Goal: Information Seeking & Learning: Learn about a topic

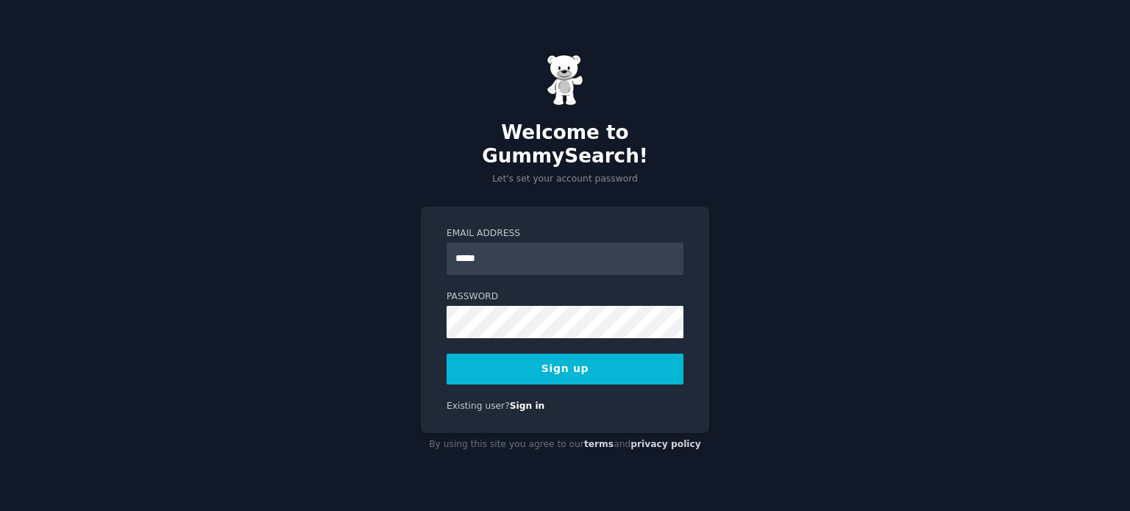
type input "**********"
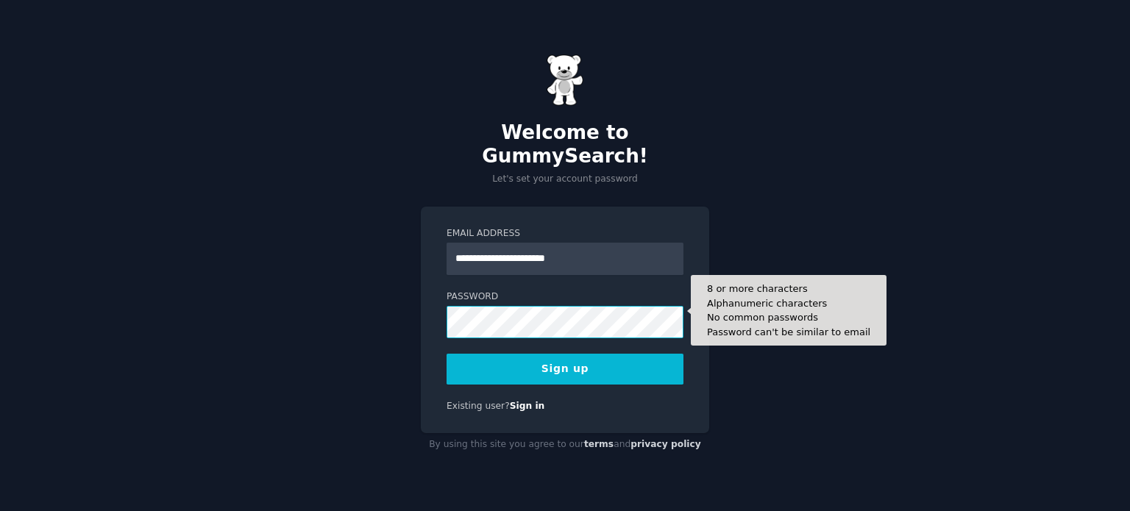
click at [447, 354] on button "Sign up" at bounding box center [565, 369] width 237 height 31
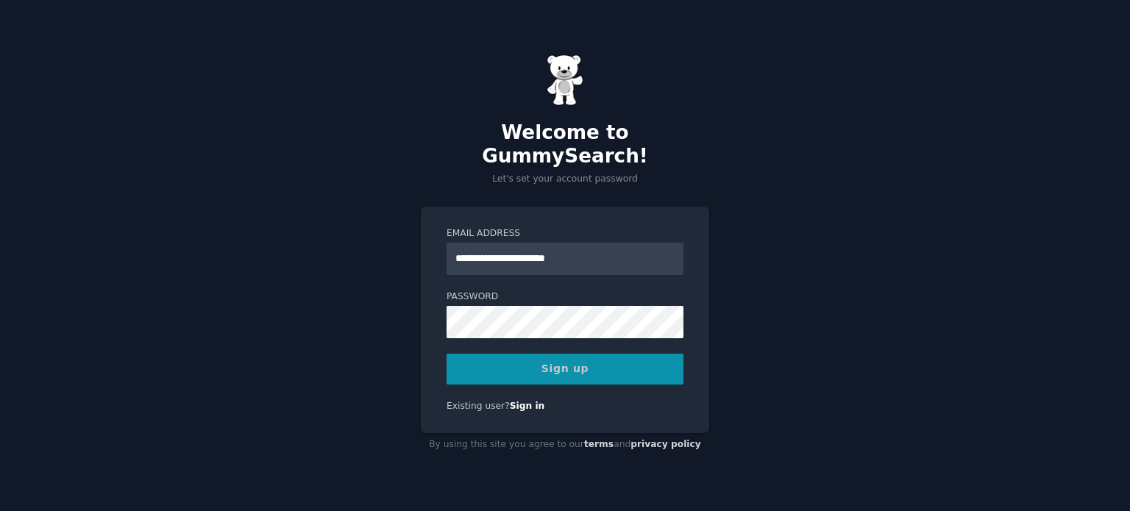
click at [582, 354] on div "Sign up" at bounding box center [565, 369] width 237 height 31
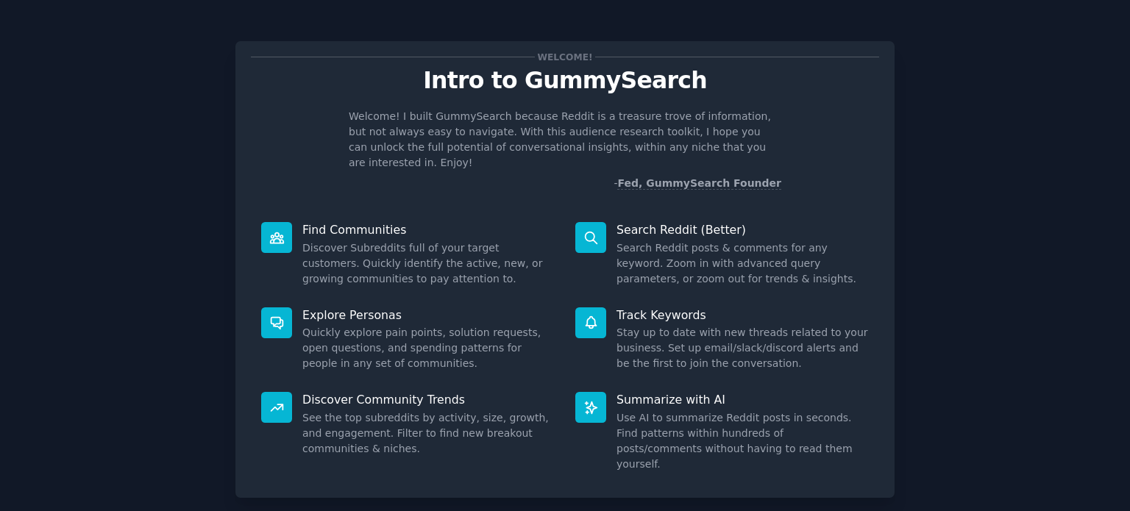
drag, startPoint x: 871, startPoint y: 229, endPoint x: 879, endPoint y: 252, distance: 25.2
click at [871, 244] on div "Search Reddit (Better) Search Reddit posts & comments for any keyword. Zoom in …" at bounding box center [722, 254] width 314 height 85
click at [984, 208] on div "Welcome! Intro to GummySearch Welcome! I built GummySearch because Reddit is a …" at bounding box center [565, 304] width 1089 height 566
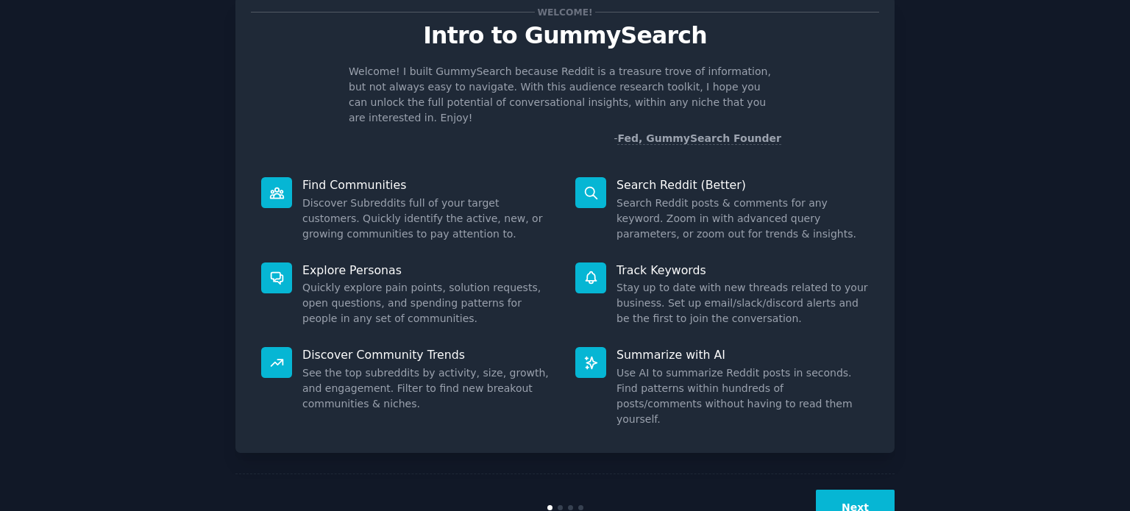
scroll to position [64, 0]
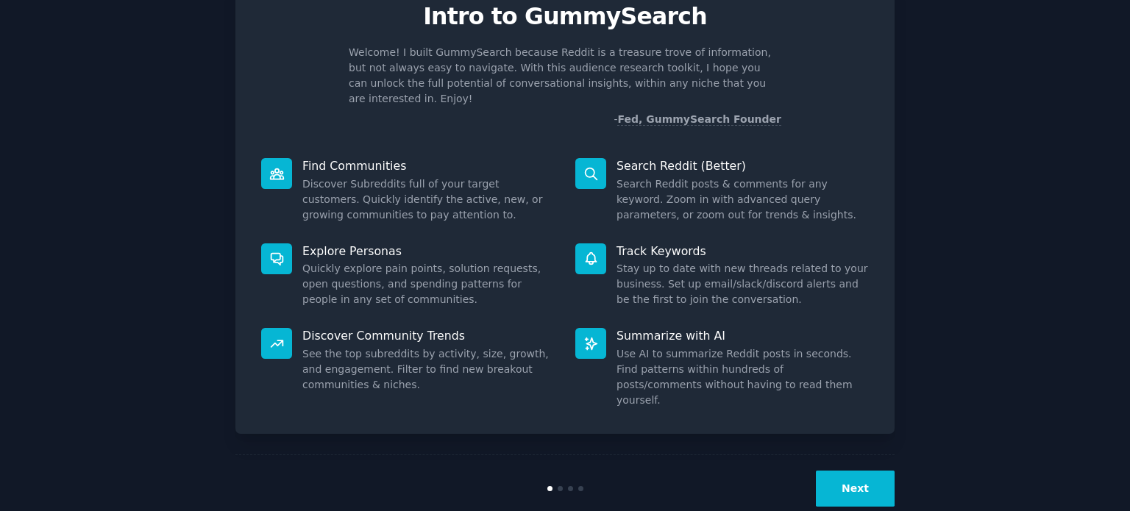
click at [866, 471] on button "Next" at bounding box center [855, 489] width 79 height 36
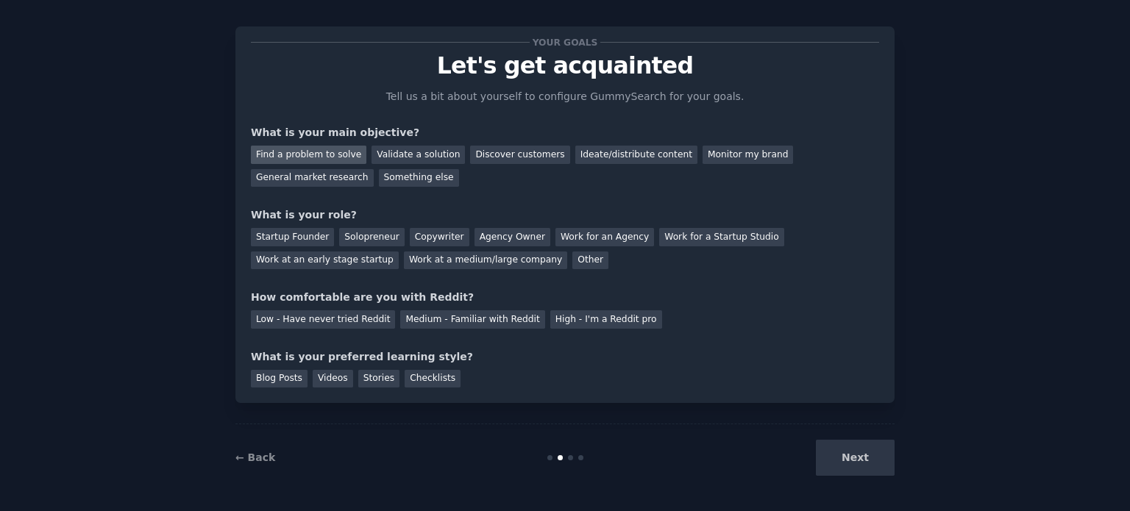
click at [319, 155] on div "Find a problem to solve" at bounding box center [309, 155] width 116 height 18
click at [372, 158] on div "Validate a solution" at bounding box center [418, 155] width 93 height 18
click at [310, 155] on div "Find a problem to solve" at bounding box center [309, 155] width 116 height 18
click at [379, 176] on div "Something else" at bounding box center [419, 178] width 80 height 18
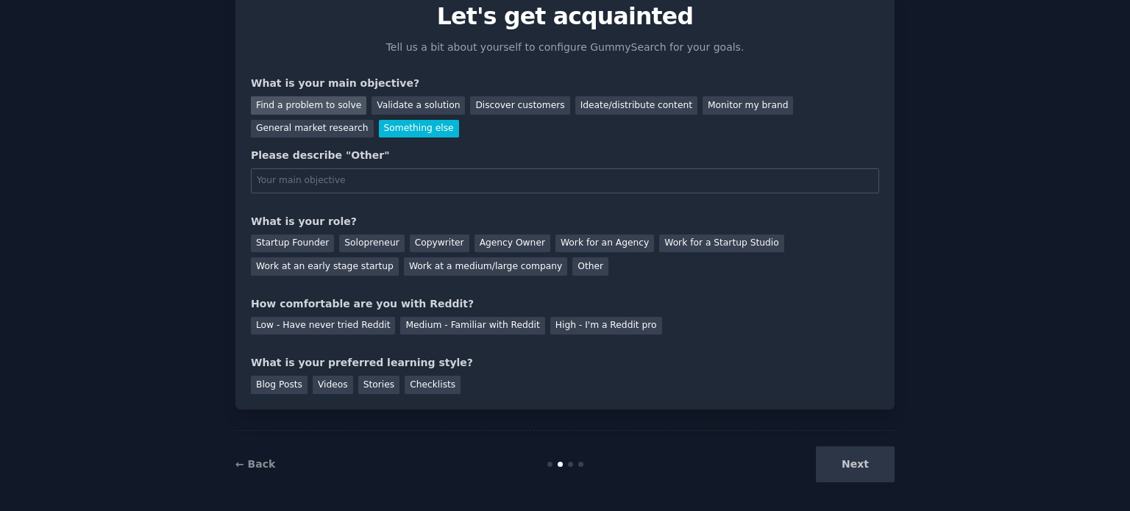
click at [311, 96] on div "Find a problem to solve" at bounding box center [309, 105] width 116 height 18
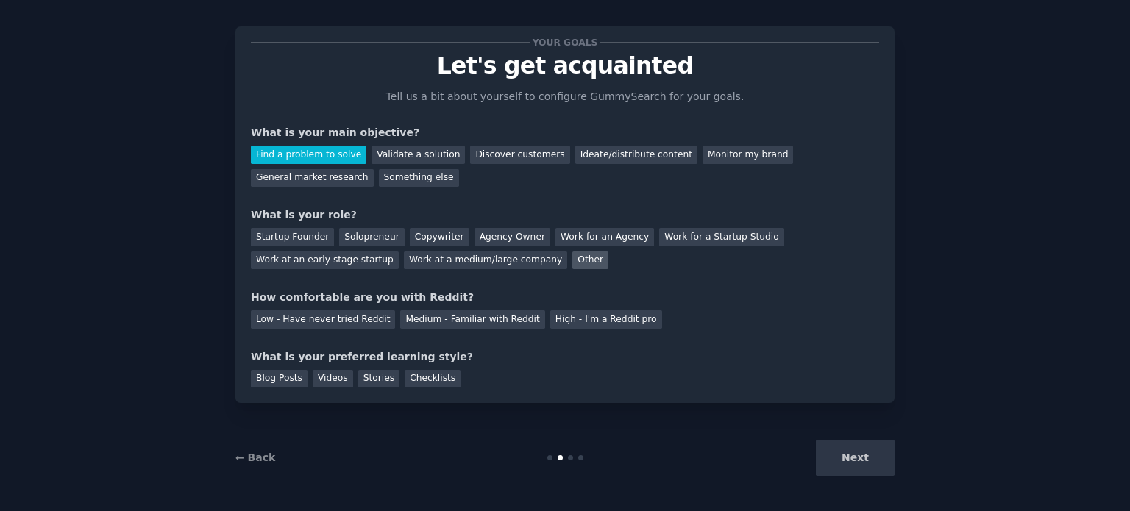
click at [573, 259] on div "Other" at bounding box center [591, 261] width 36 height 18
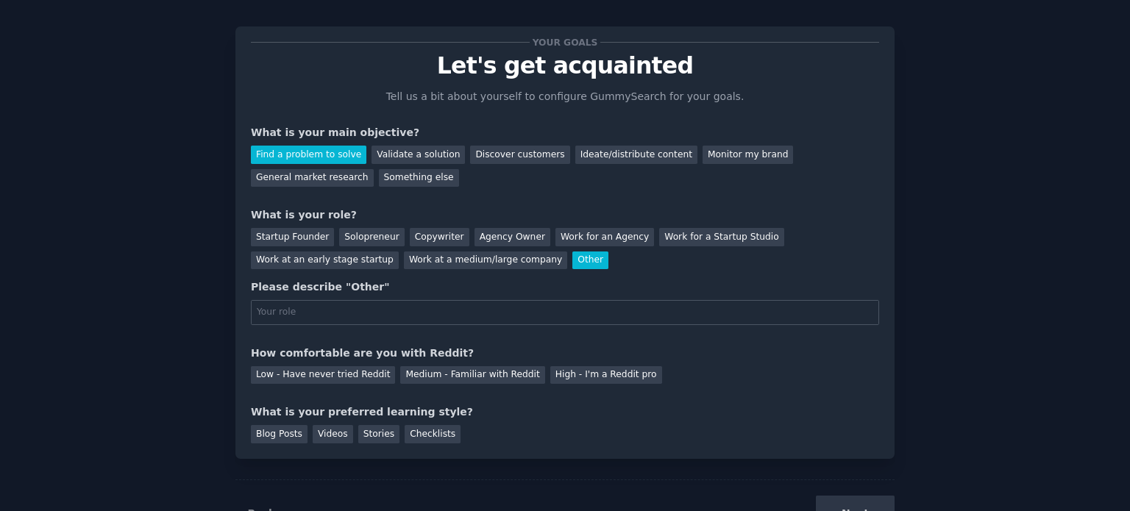
scroll to position [64, 0]
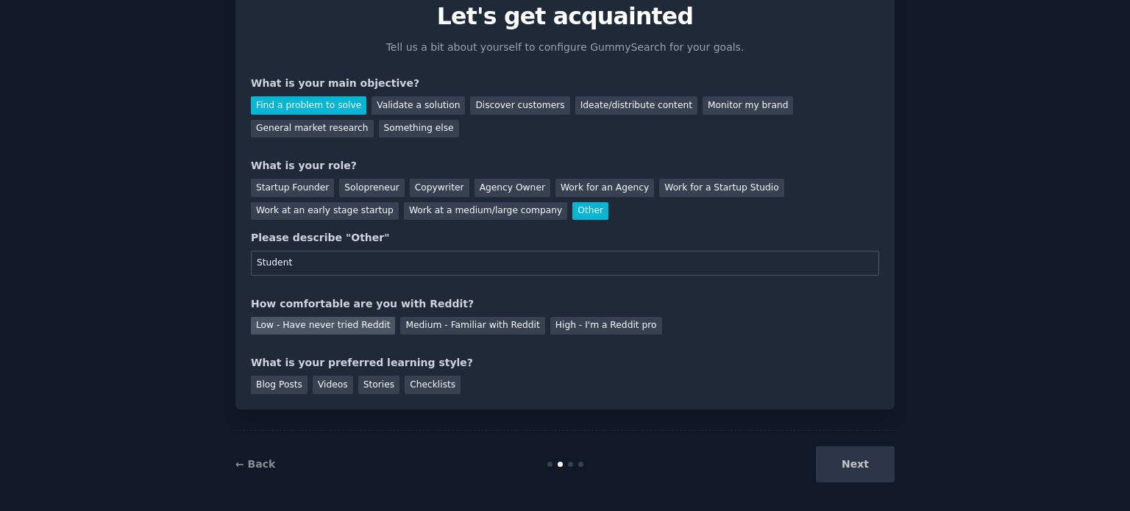
type input "Student"
click at [350, 322] on div "Low - Have never tried Reddit" at bounding box center [323, 326] width 144 height 18
click at [358, 386] on div "Stories" at bounding box center [378, 385] width 41 height 18
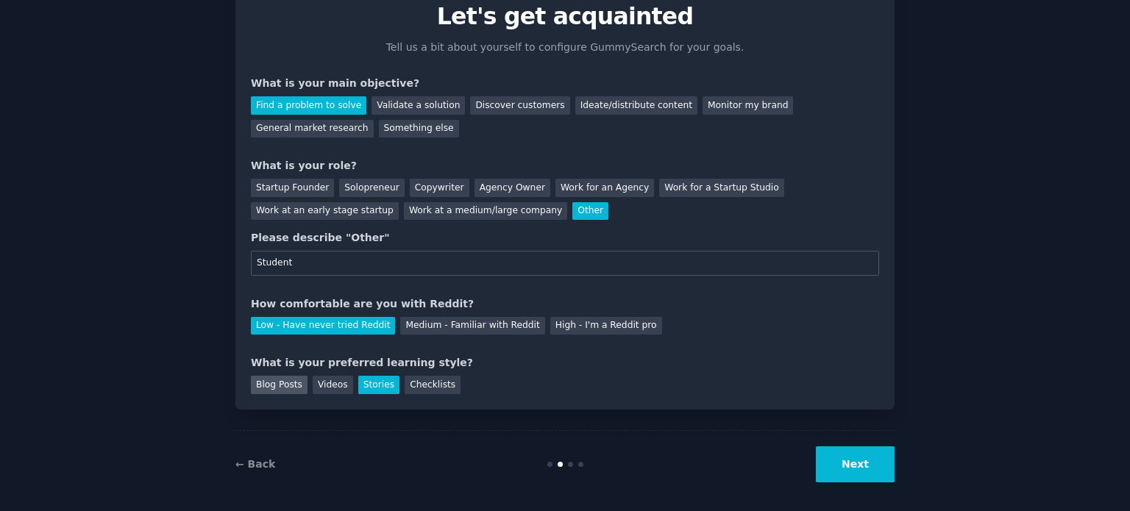
click at [274, 380] on div "Blog Posts" at bounding box center [279, 385] width 57 height 18
click at [378, 388] on div "Stories" at bounding box center [378, 385] width 41 height 18
click at [865, 458] on button "Next" at bounding box center [855, 465] width 79 height 36
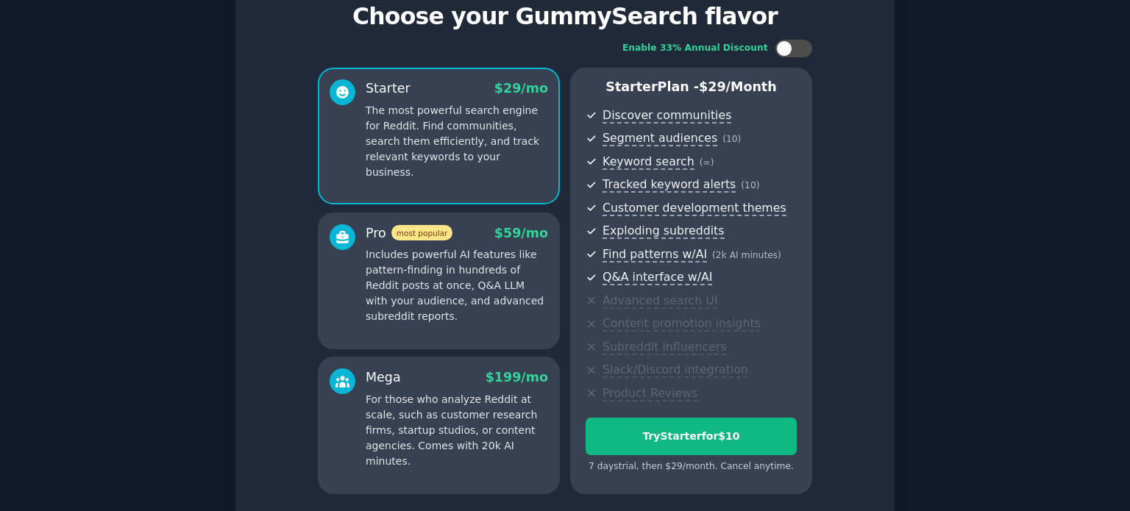
scroll to position [185, 0]
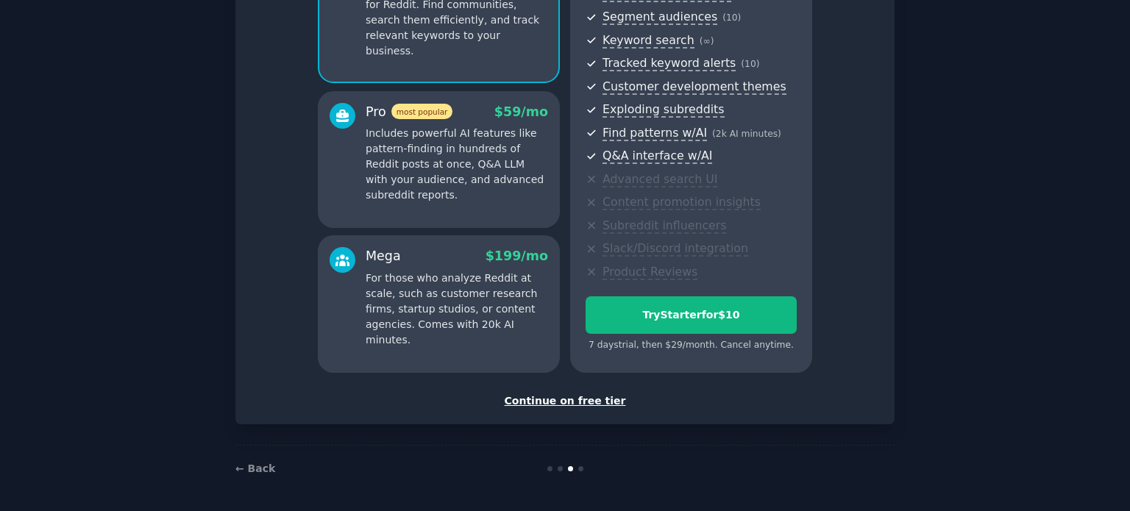
click at [572, 400] on div "Continue on free tier" at bounding box center [565, 401] width 628 height 15
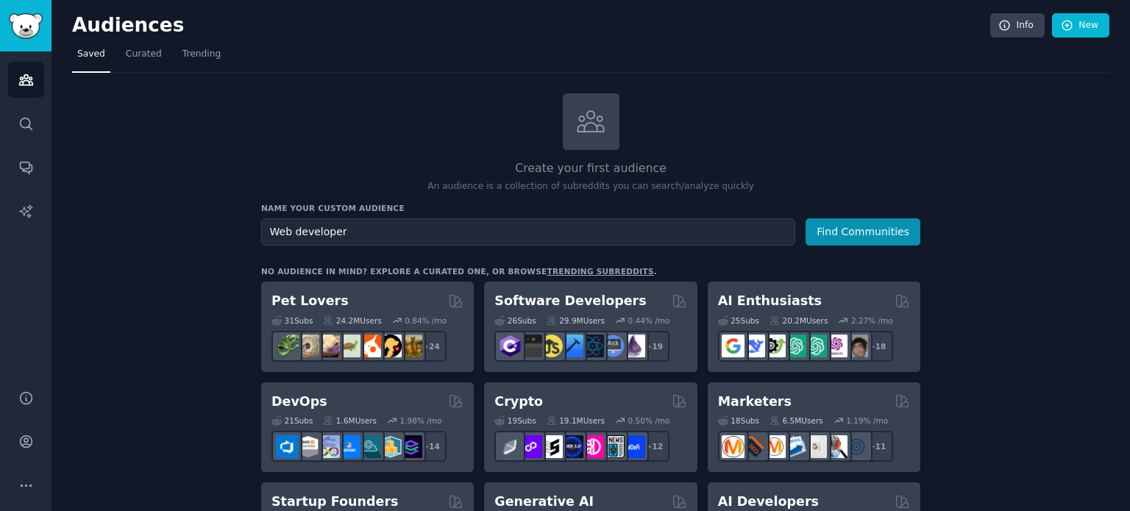
type input "Web developer"
click at [806, 219] on button "Find Communities" at bounding box center [863, 232] width 115 height 27
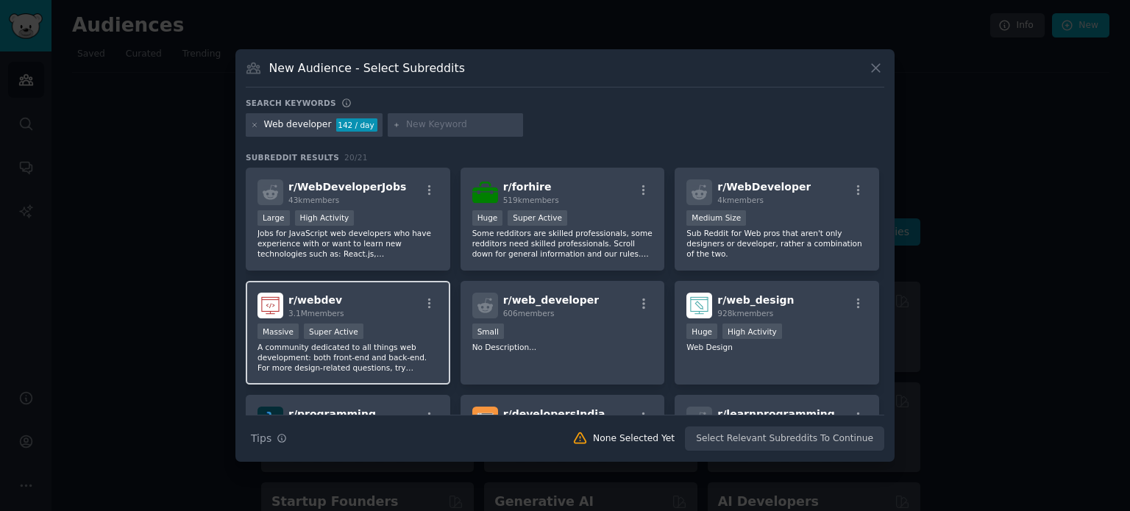
click at [339, 316] on span "3.1M members" at bounding box center [316, 313] width 56 height 9
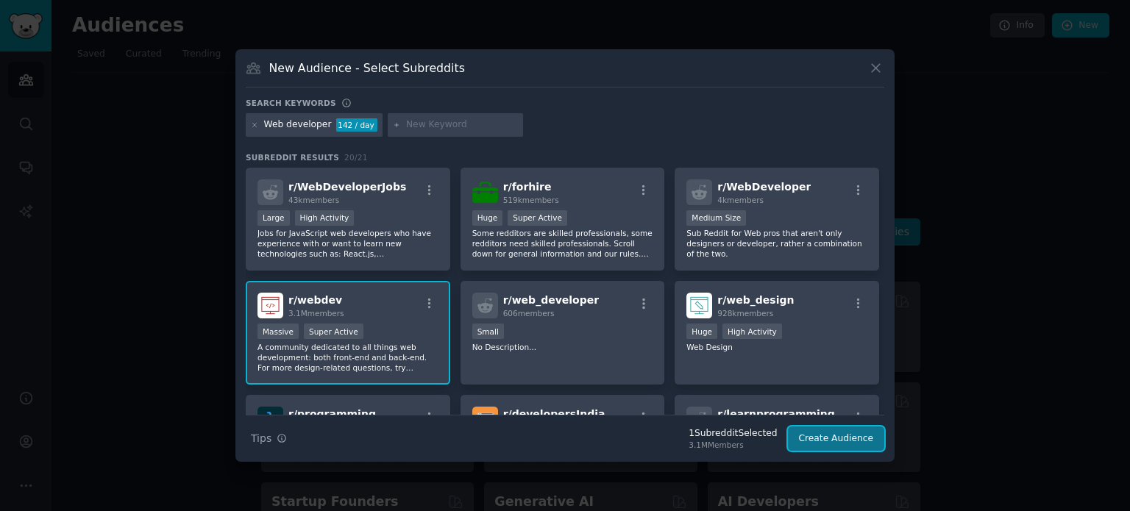
click at [826, 438] on button "Create Audience" at bounding box center [836, 439] width 97 height 25
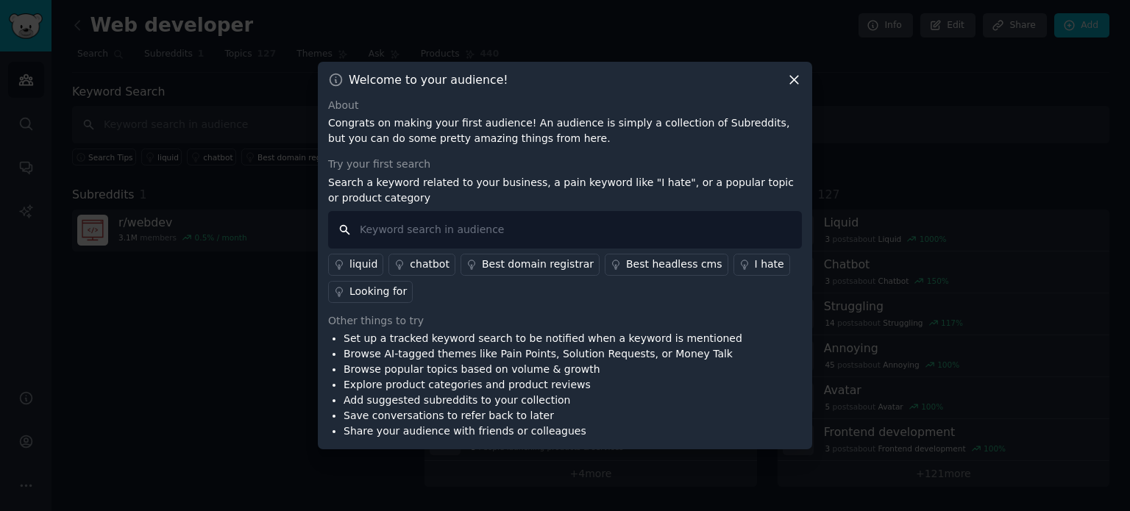
click at [394, 222] on input "text" at bounding box center [565, 230] width 474 height 38
type input "beginner to web development"
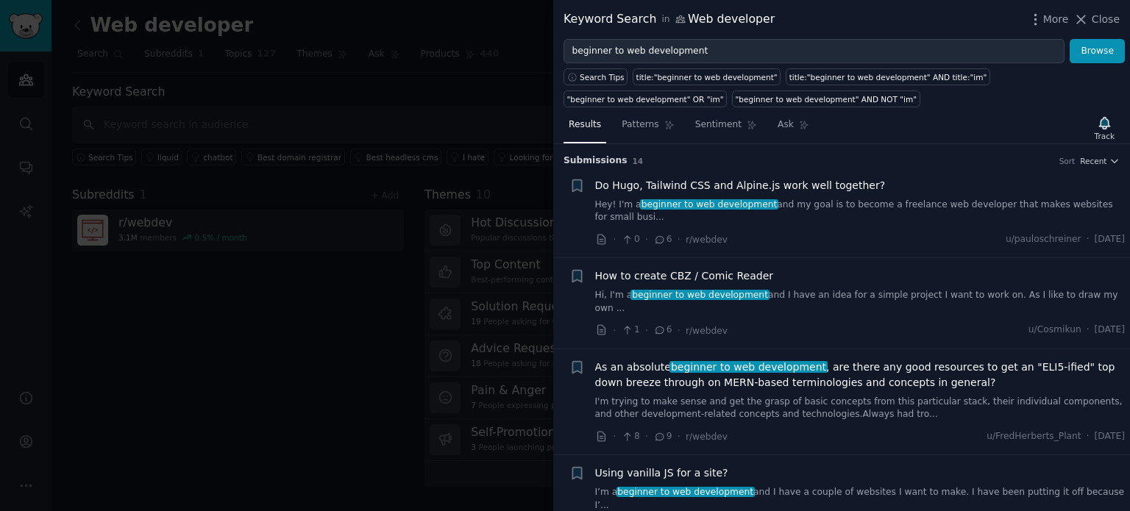
click at [608, 185] on span "Do Hugo, Tailwind CSS and Alpine.js work well together?" at bounding box center [740, 185] width 291 height 15
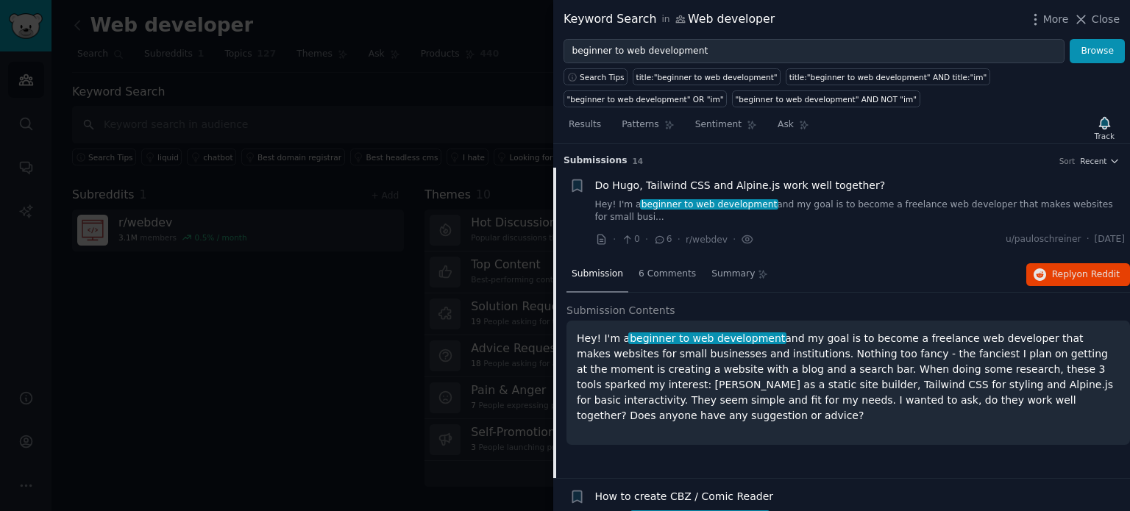
scroll to position [23, 0]
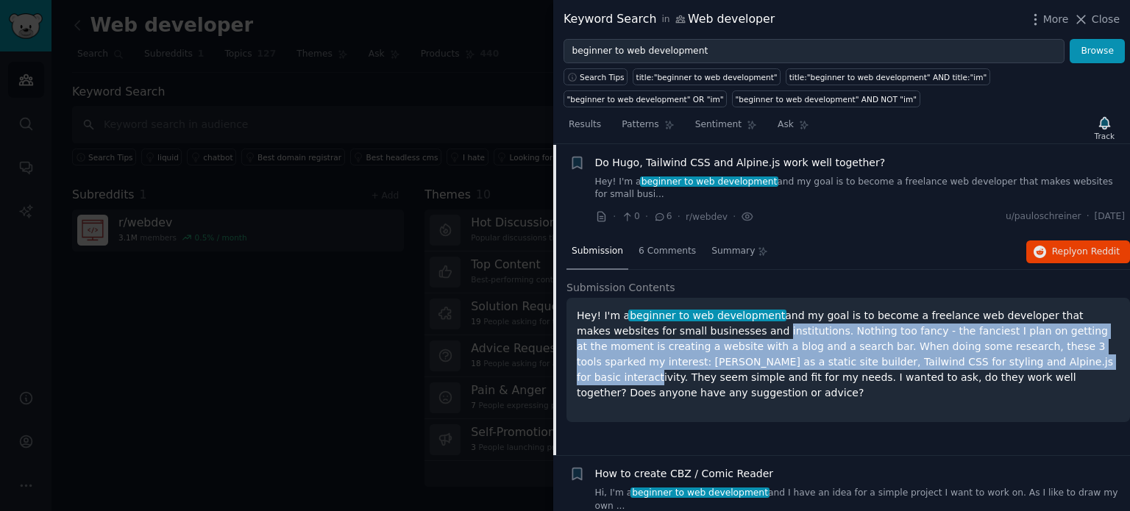
drag, startPoint x: 677, startPoint y: 320, endPoint x: 906, endPoint y: 343, distance: 230.0
click at [906, 343] on p "Hey! I'm a beginner to web development and my goal is to become a freelance web…" at bounding box center [848, 354] width 543 height 93
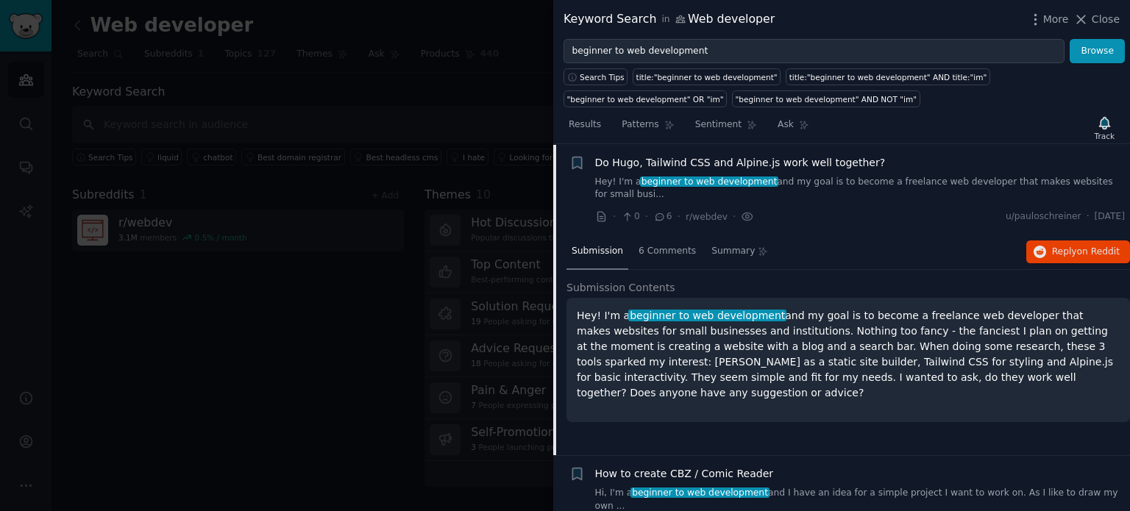
click at [920, 368] on p "Hey! I'm a beginner to web development and my goal is to become a freelance web…" at bounding box center [848, 354] width 543 height 93
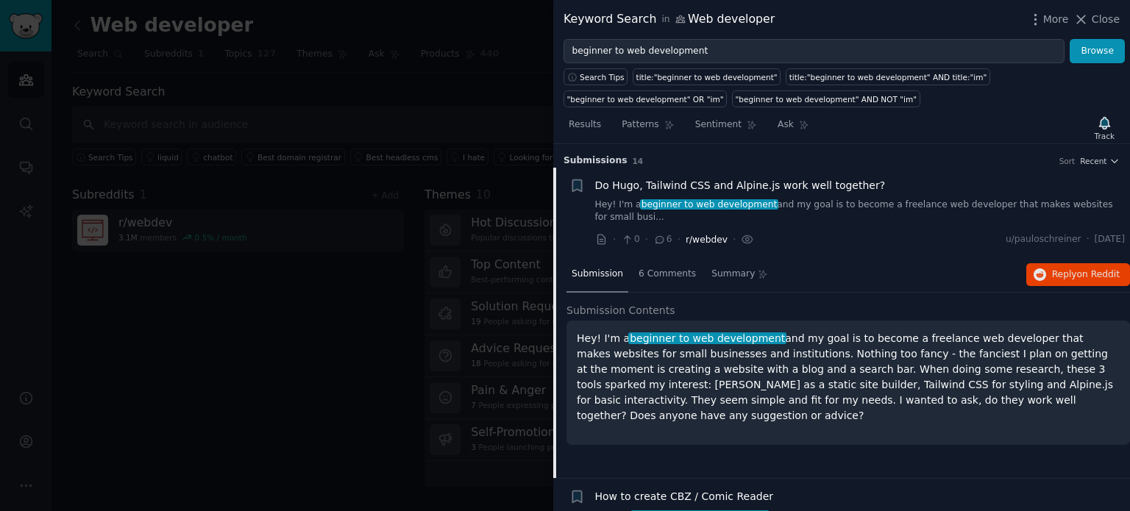
scroll to position [221, 0]
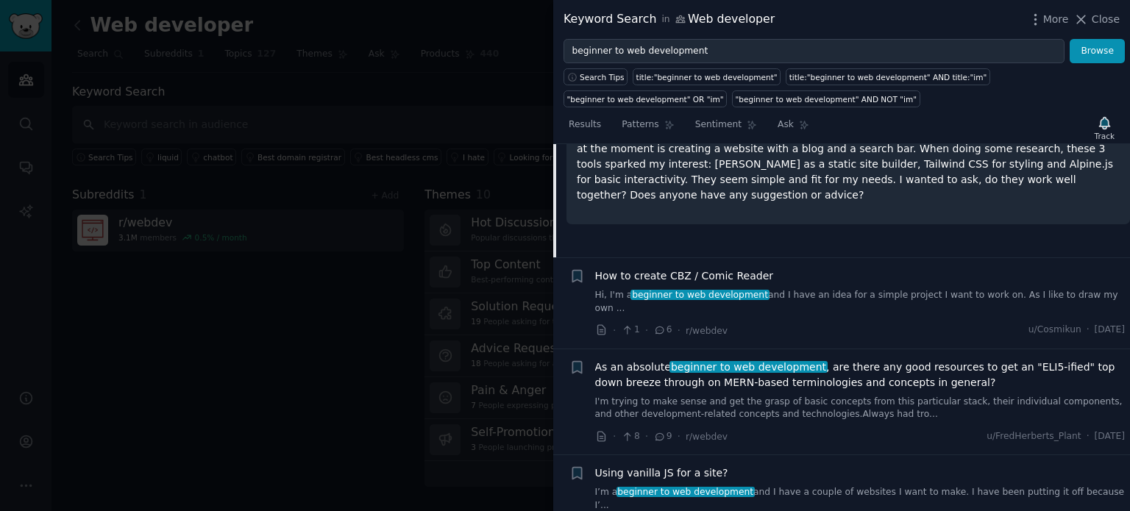
click at [171, 287] on div at bounding box center [565, 255] width 1130 height 511
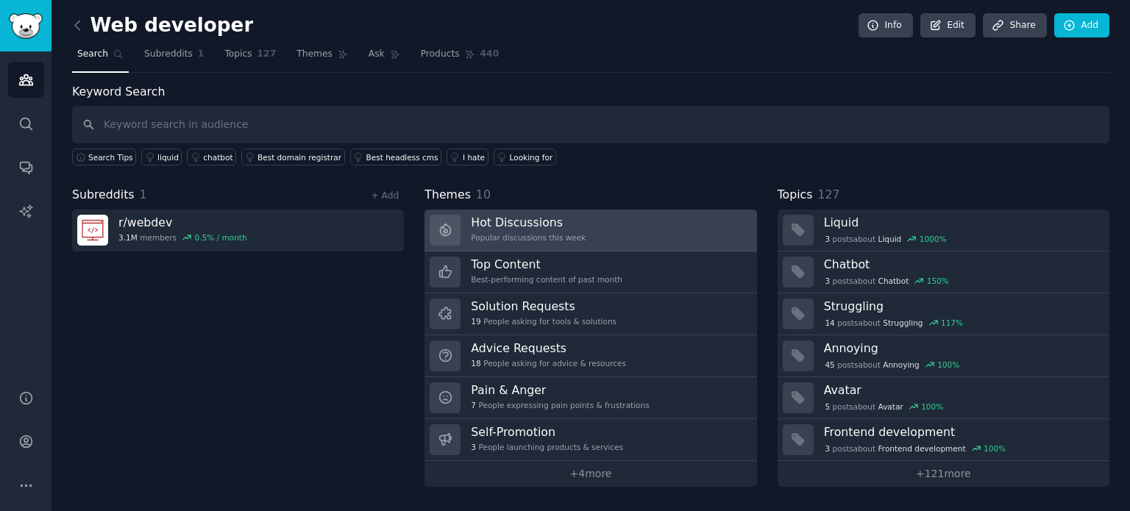
click at [631, 226] on link "Hot Discussions Popular discussions this week" at bounding box center [591, 231] width 332 height 42
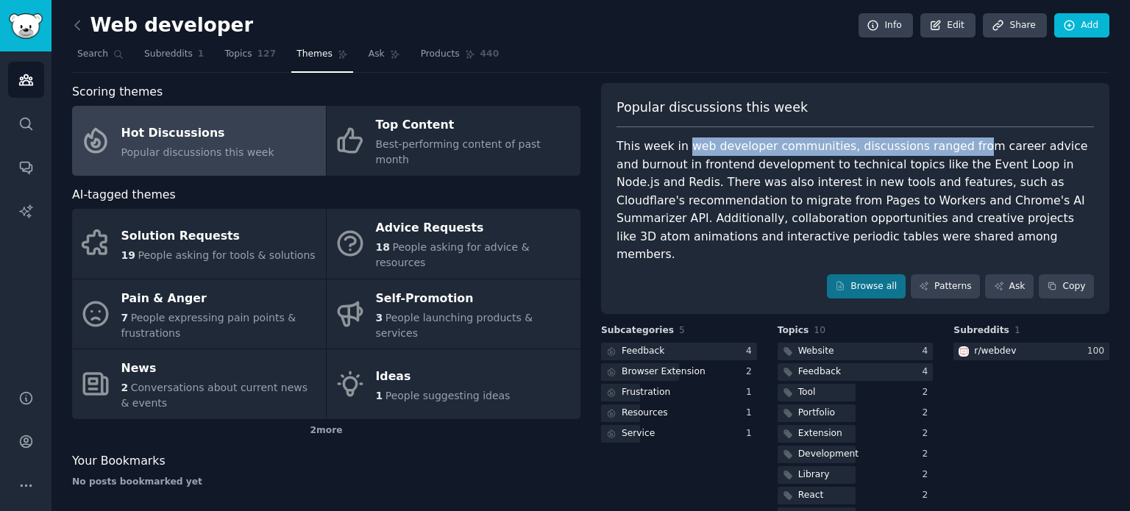
drag, startPoint x: 692, startPoint y: 146, endPoint x: 948, endPoint y: 152, distance: 256.2
click at [948, 152] on div "This week in web developer communities, discussions ranged from career advice a…" at bounding box center [856, 201] width 478 height 127
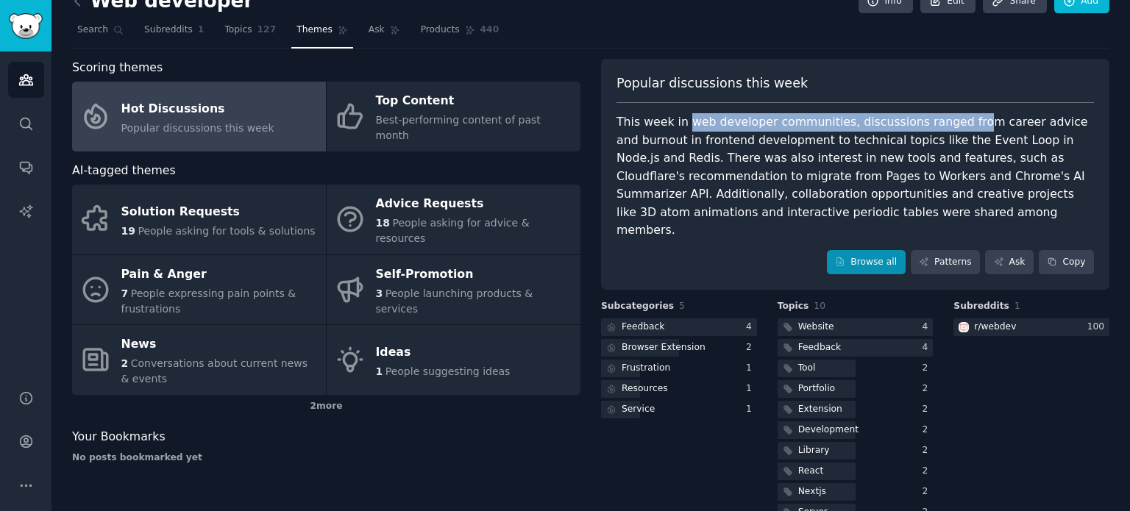
scroll to position [38, 0]
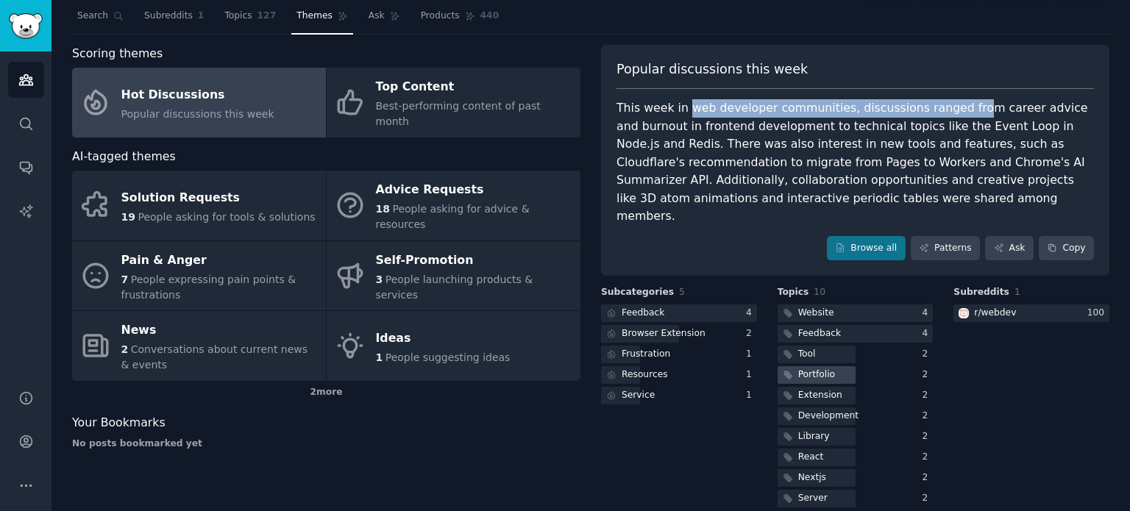
click at [806, 369] on div "Portfolio" at bounding box center [816, 375] width 37 height 13
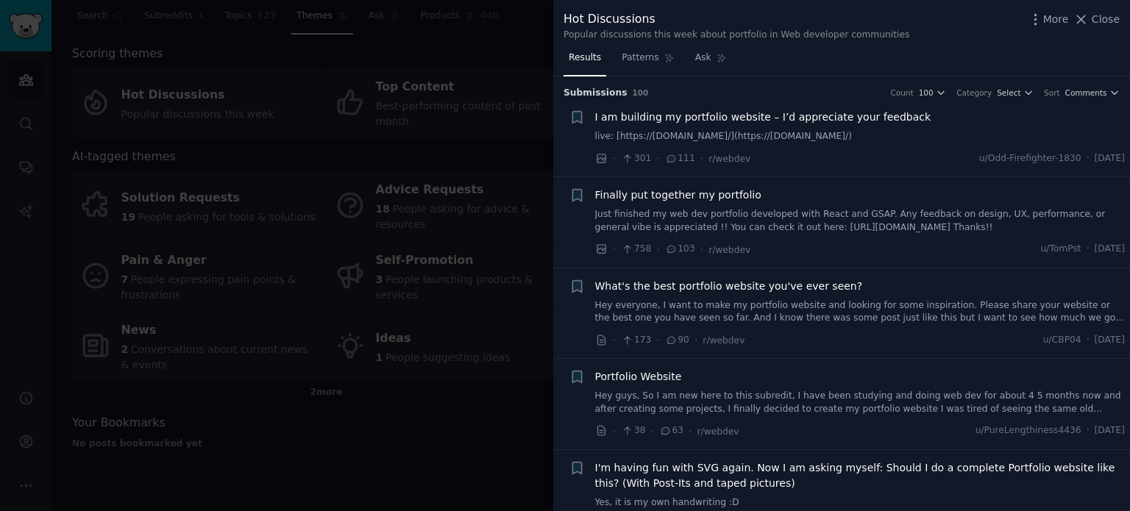
click at [723, 118] on span "I am building my portfolio website – I’d appreciate your feedback" at bounding box center [763, 117] width 336 height 15
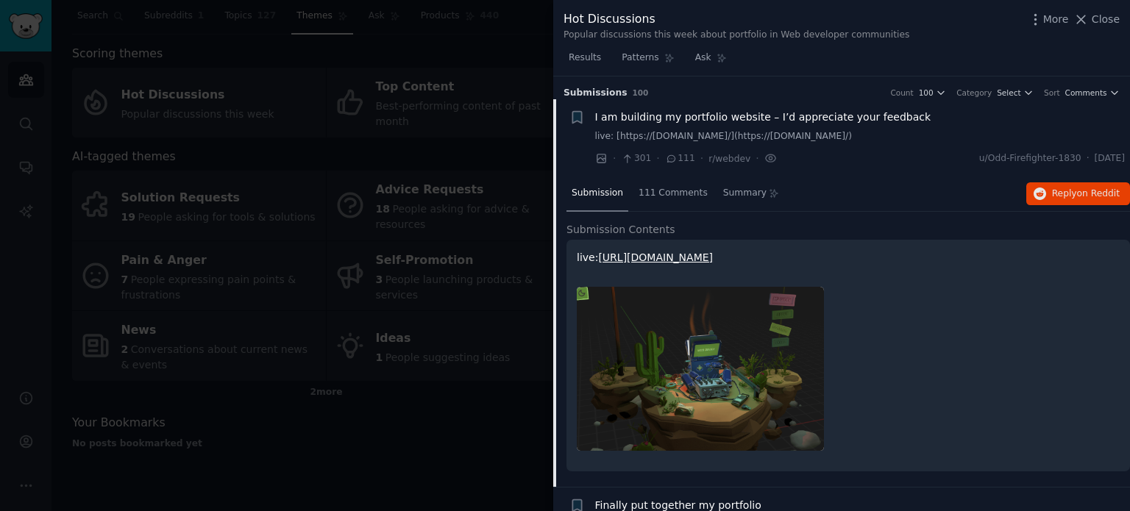
scroll to position [23, 0]
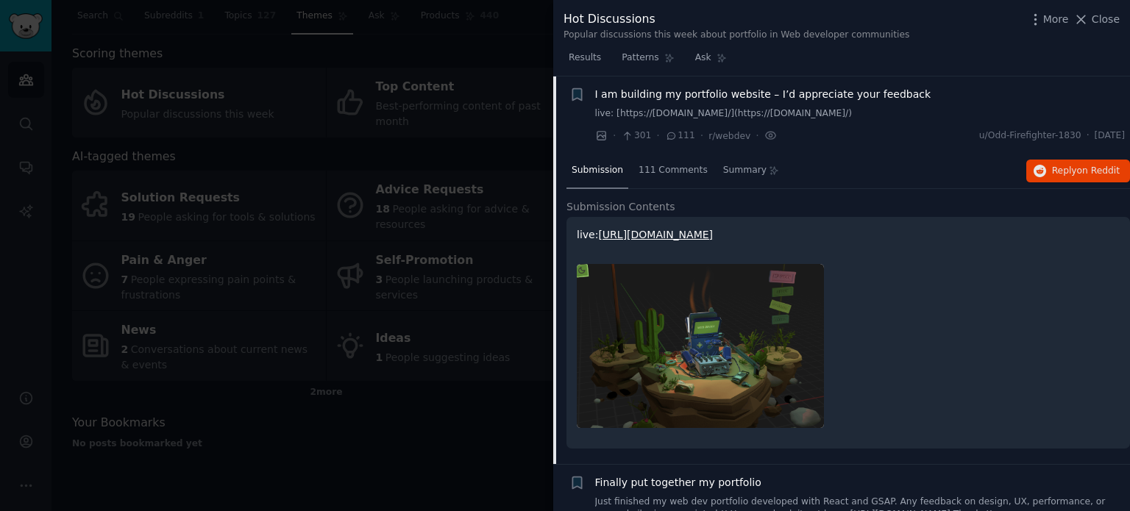
click at [690, 234] on link "[URL][DOMAIN_NAME]" at bounding box center [655, 235] width 115 height 12
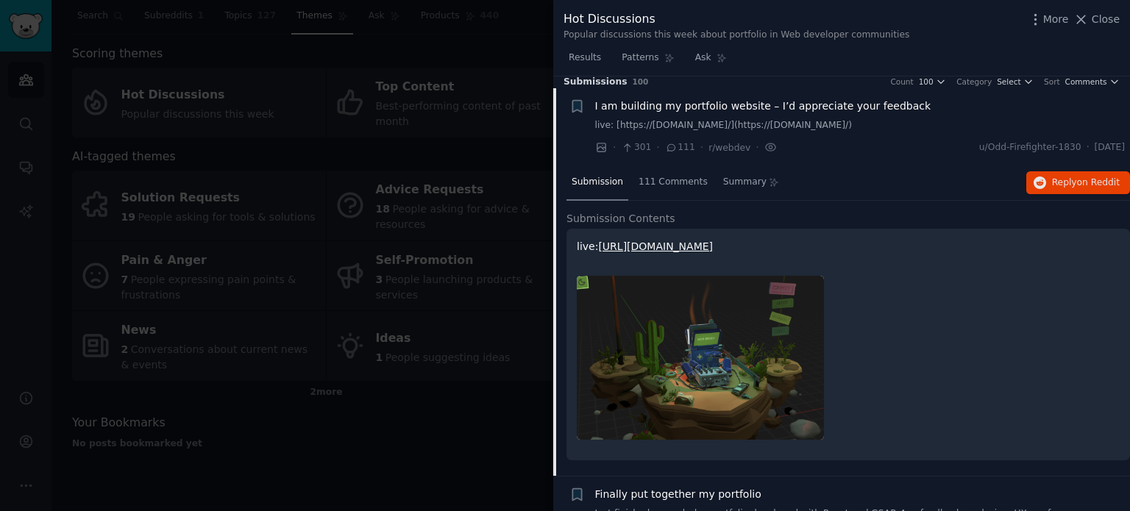
scroll to position [0, 0]
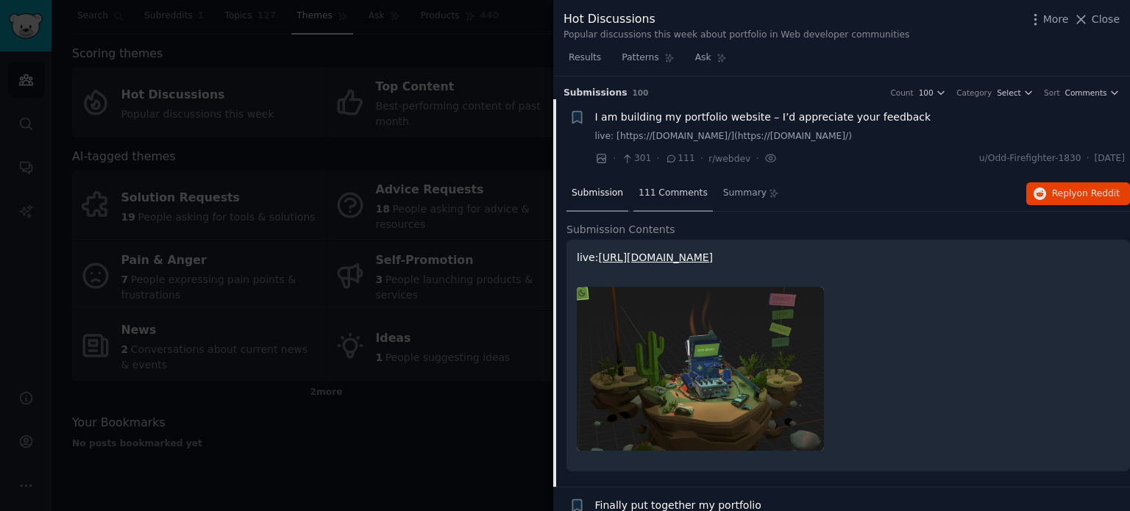
click at [679, 188] on span "111 Comments" at bounding box center [673, 193] width 69 height 13
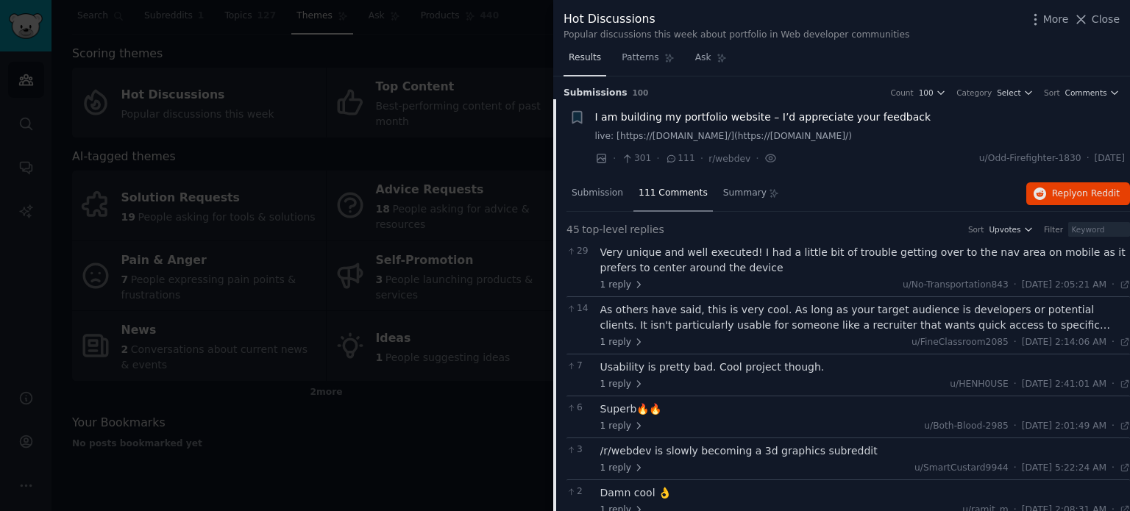
click at [584, 60] on span "Results" at bounding box center [585, 58] width 32 height 13
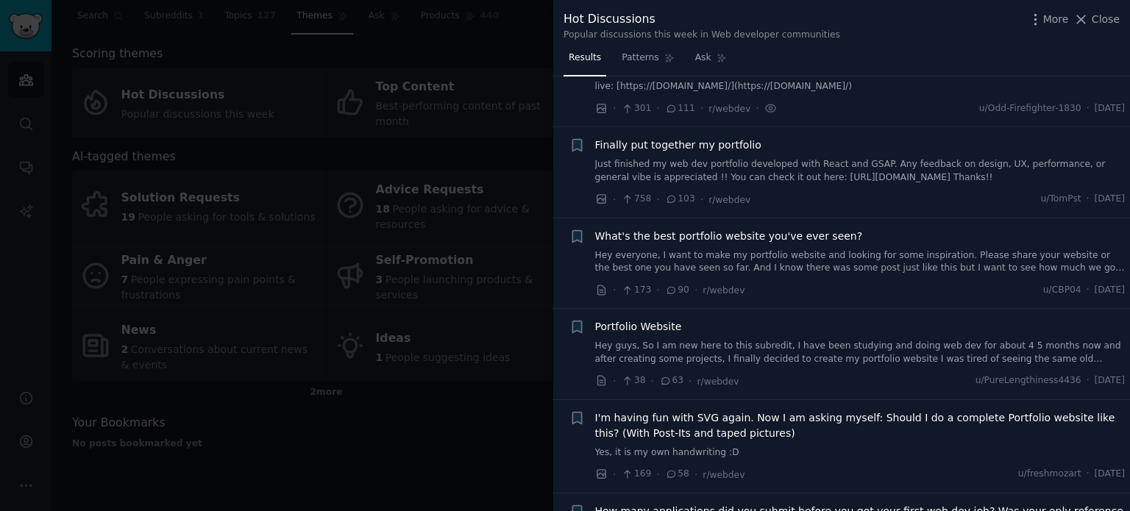
scroll to position [74, 0]
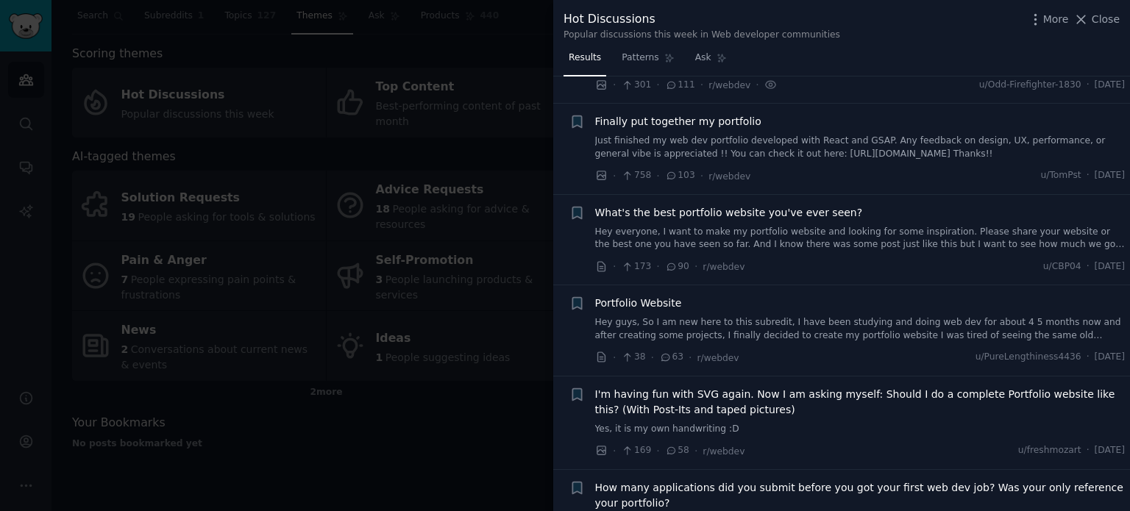
click at [664, 211] on span "What's the best portfolio website you've ever seen?" at bounding box center [729, 212] width 268 height 15
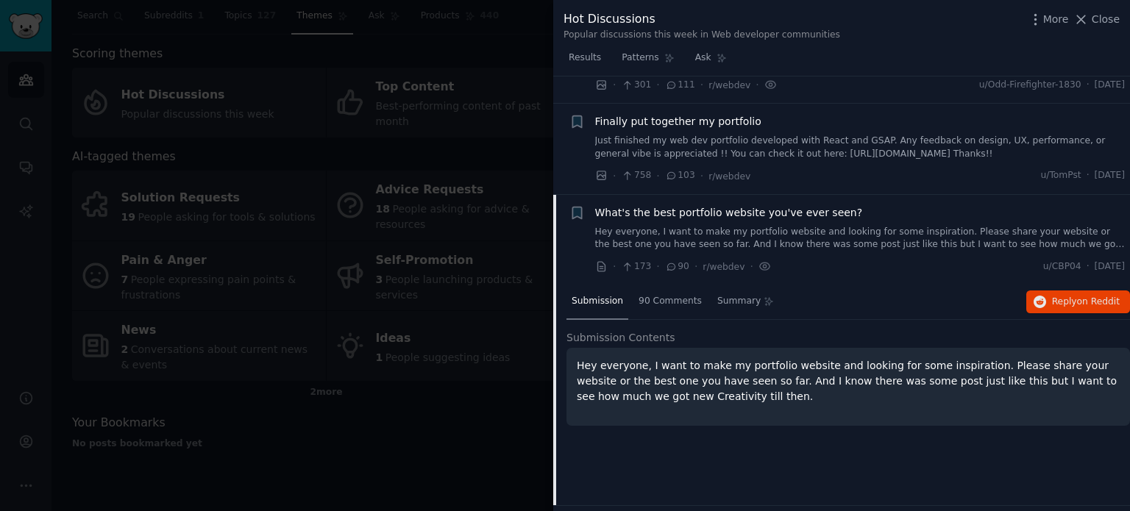
scroll to position [191, 0]
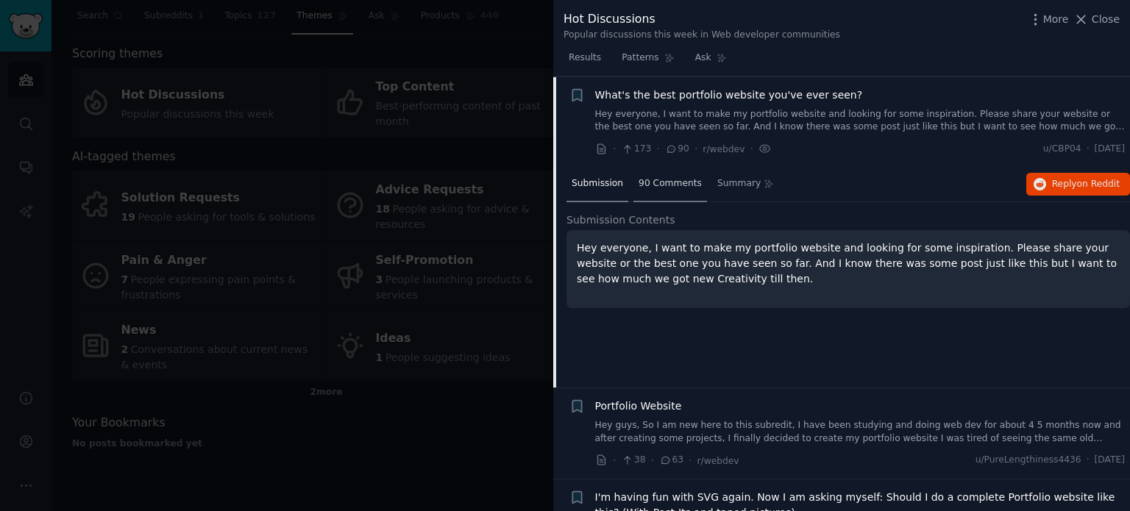
click at [668, 170] on div "90 Comments" at bounding box center [671, 184] width 74 height 35
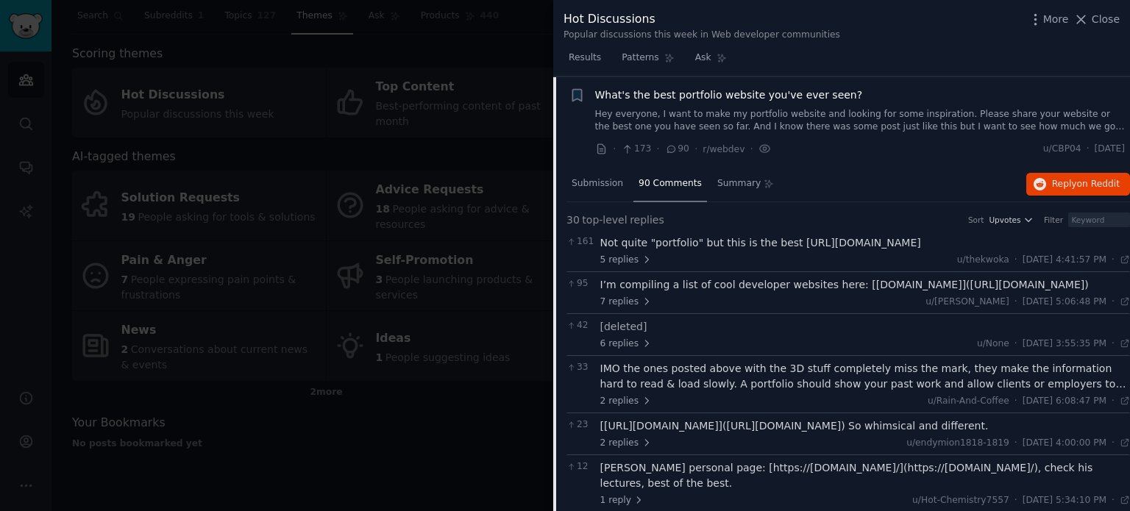
click at [651, 255] on div "5 replies u/thekwoka · [DATE] 4:41:57 PM Tue 6/3/2025 ·" at bounding box center [866, 260] width 531 height 13
click at [804, 235] on div "Not quite "portfolio" but this is the best [URL][DOMAIN_NAME]" at bounding box center [866, 242] width 531 height 15
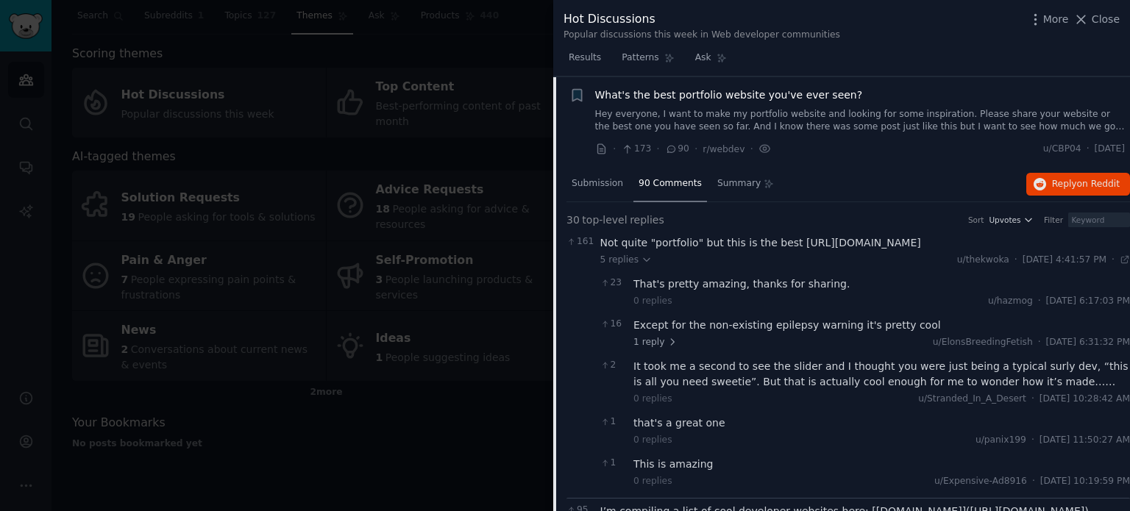
click at [803, 241] on div "Not quite "portfolio" but this is the best [URL][DOMAIN_NAME]" at bounding box center [866, 242] width 531 height 15
drag, startPoint x: 803, startPoint y: 241, endPoint x: 896, endPoint y: 238, distance: 92.8
click at [896, 238] on div "Not quite "portfolio" but this is the best [URL][DOMAIN_NAME]" at bounding box center [866, 242] width 531 height 15
click at [860, 283] on div "That's pretty amazing, thanks for sharing." at bounding box center [882, 284] width 497 height 15
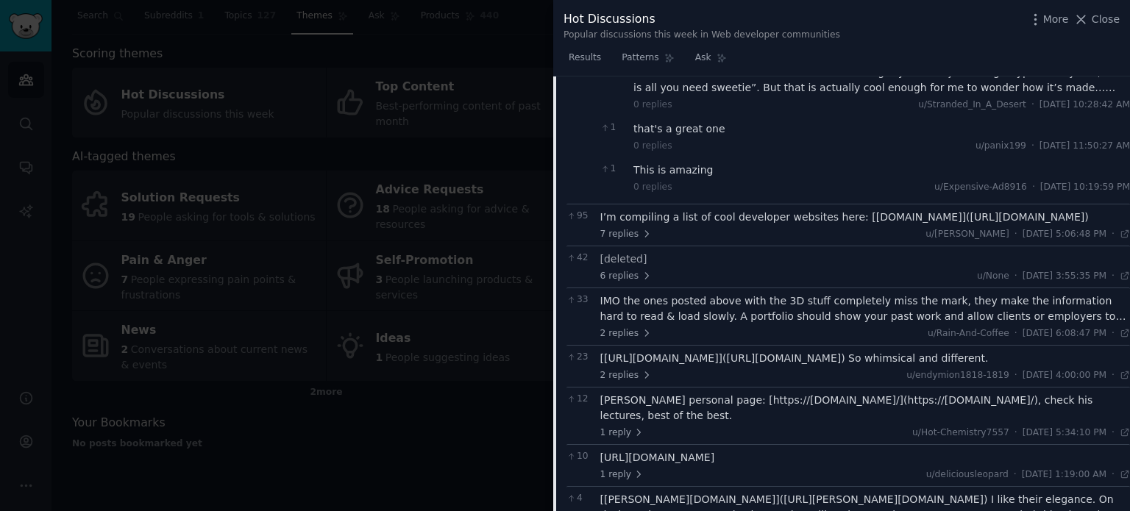
click at [639, 223] on div "I’m compiling a list of cool developer websites here: [[DOMAIN_NAME]]([URL][DOM…" at bounding box center [866, 217] width 531 height 15
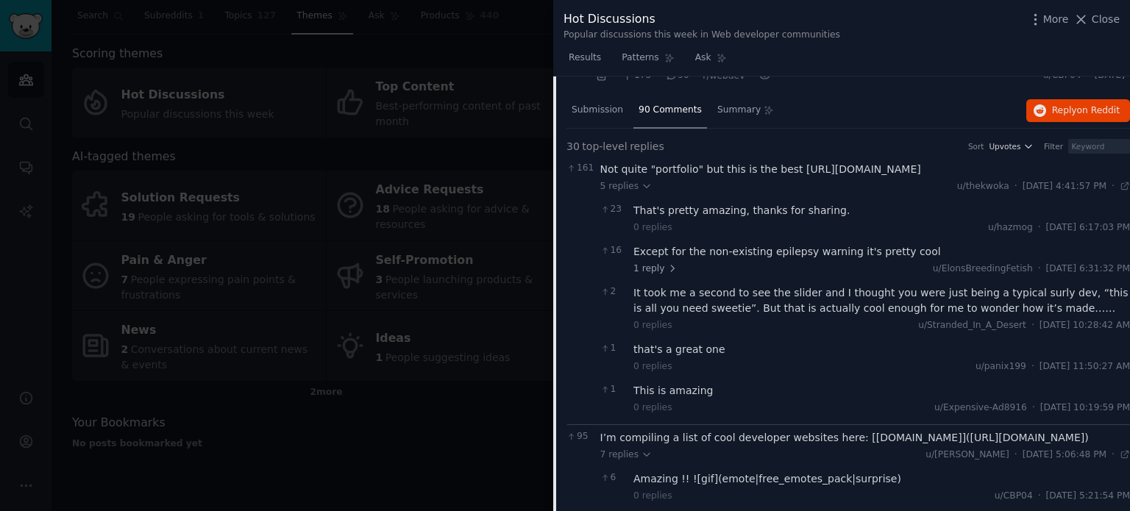
scroll to position [0, 0]
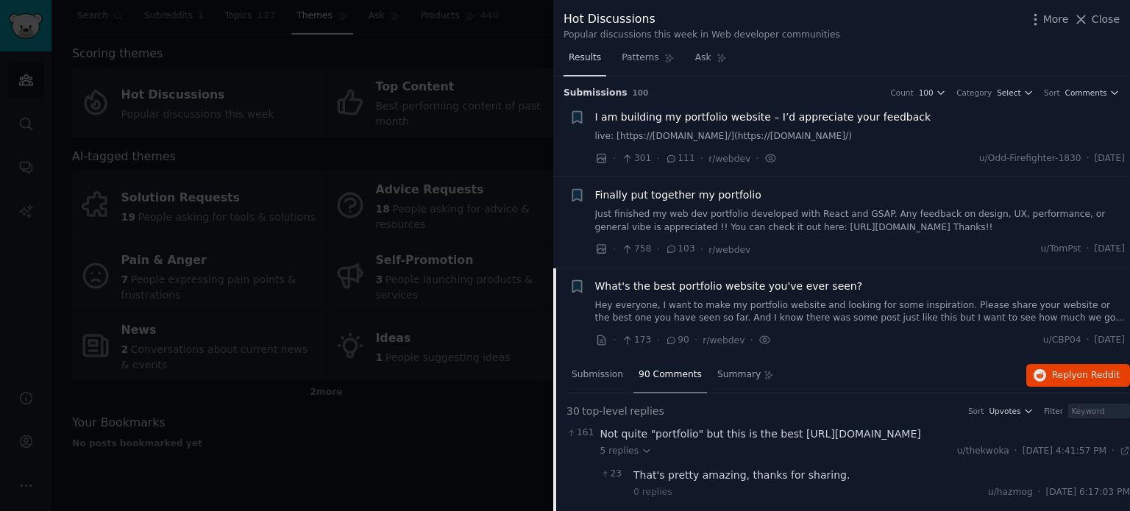
click at [589, 63] on span "Results" at bounding box center [585, 58] width 32 height 13
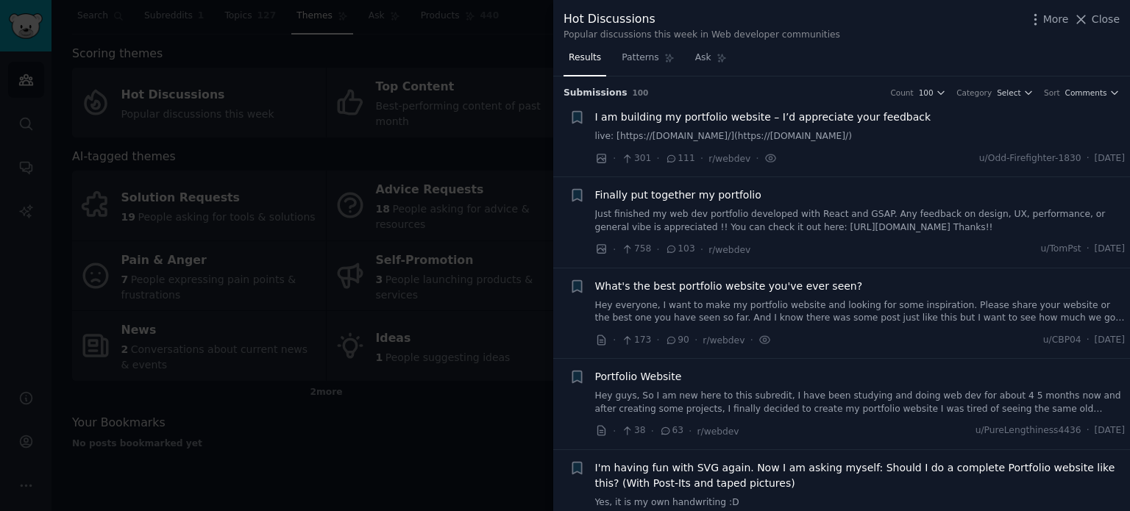
scroll to position [74, 0]
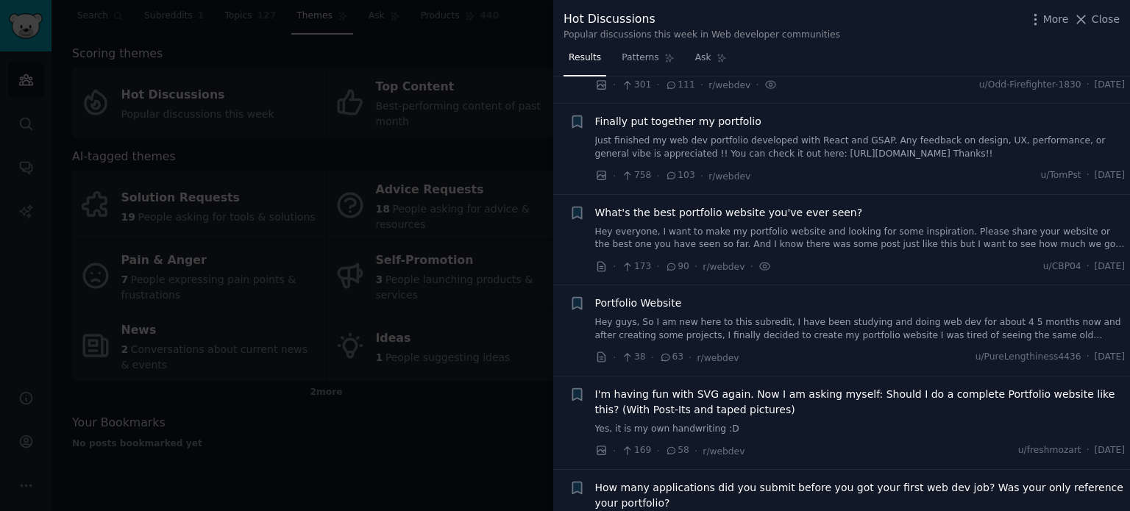
click at [694, 330] on link "Hey guys, So I am new here to this subredit, I have been studying and doing web…" at bounding box center [860, 329] width 531 height 26
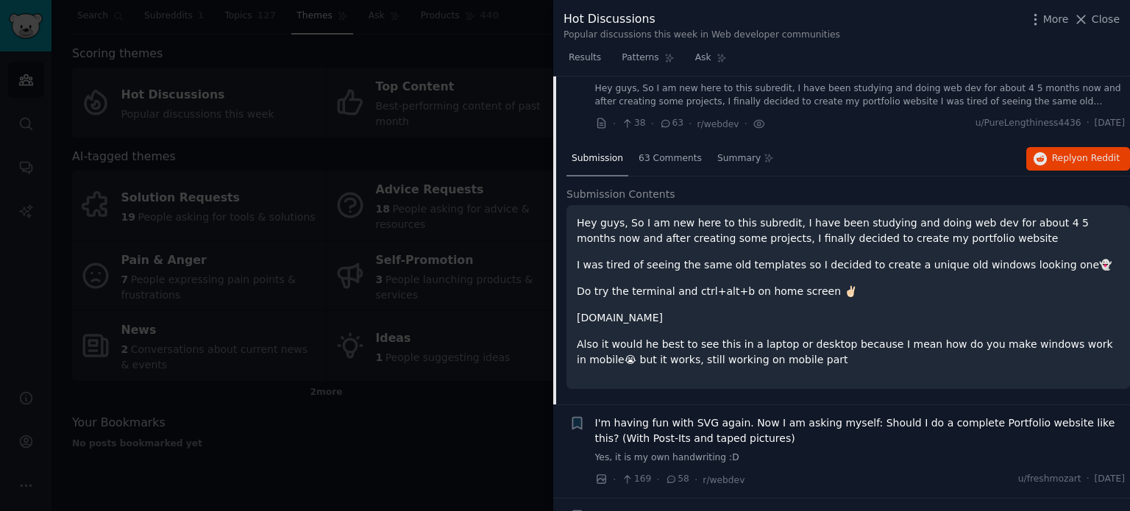
scroll to position [283, 0]
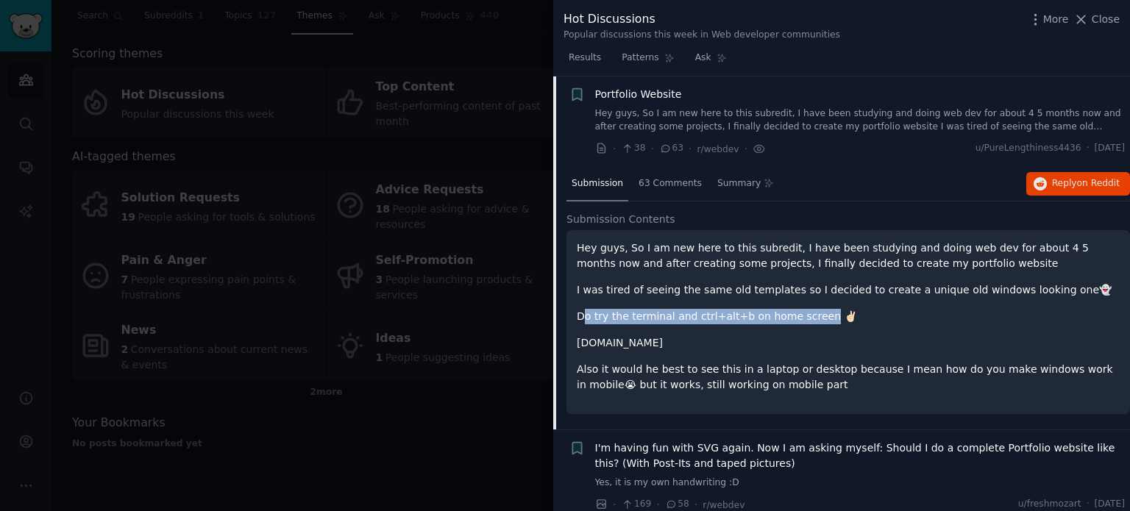
drag, startPoint x: 586, startPoint y: 313, endPoint x: 807, endPoint y: 320, distance: 221.6
click at [807, 320] on p "Do try the terminal and ctrl+alt+b on home screen ✌🏻" at bounding box center [848, 316] width 543 height 15
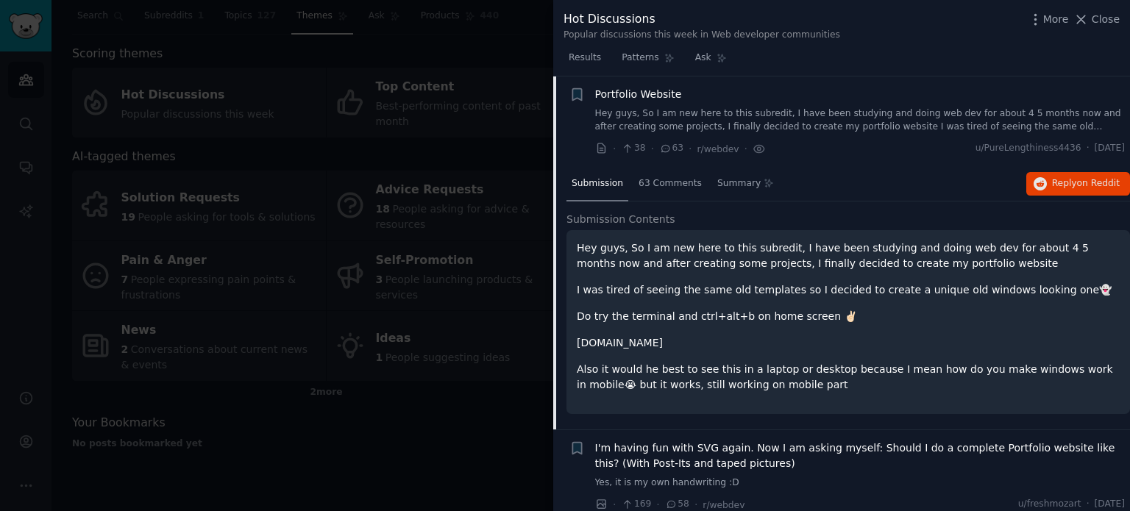
click at [826, 326] on div "Hey guys, So I am new here to this subredit, I have been studying and doing web…" at bounding box center [848, 317] width 543 height 152
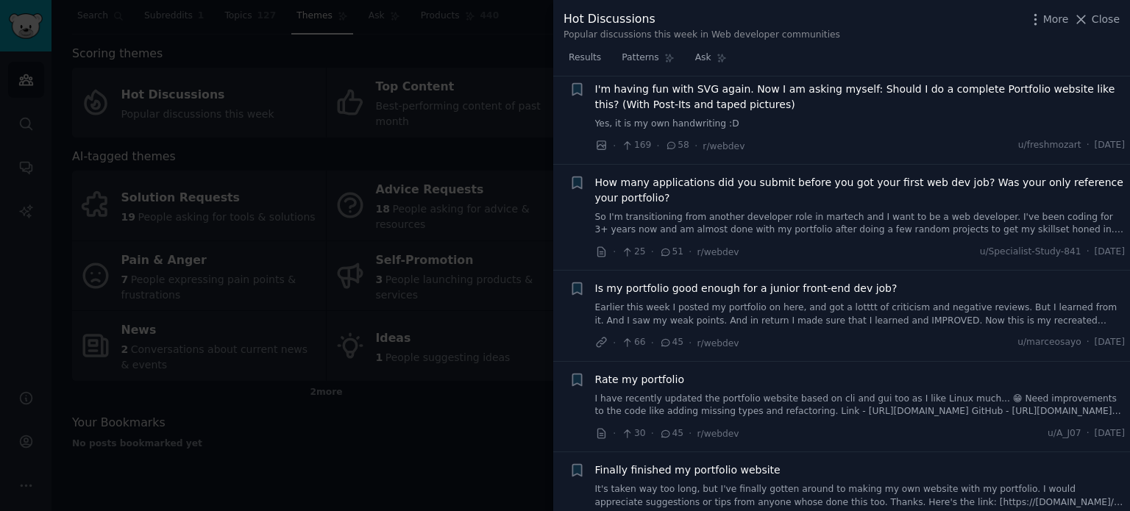
scroll to position [651, 0]
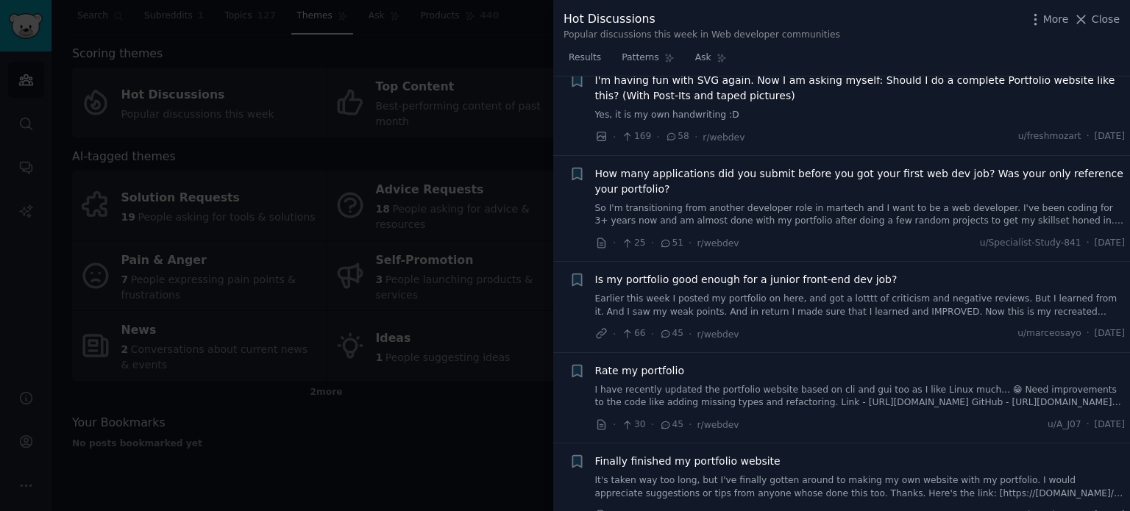
click at [659, 367] on span "Rate my portfolio" at bounding box center [639, 371] width 89 height 15
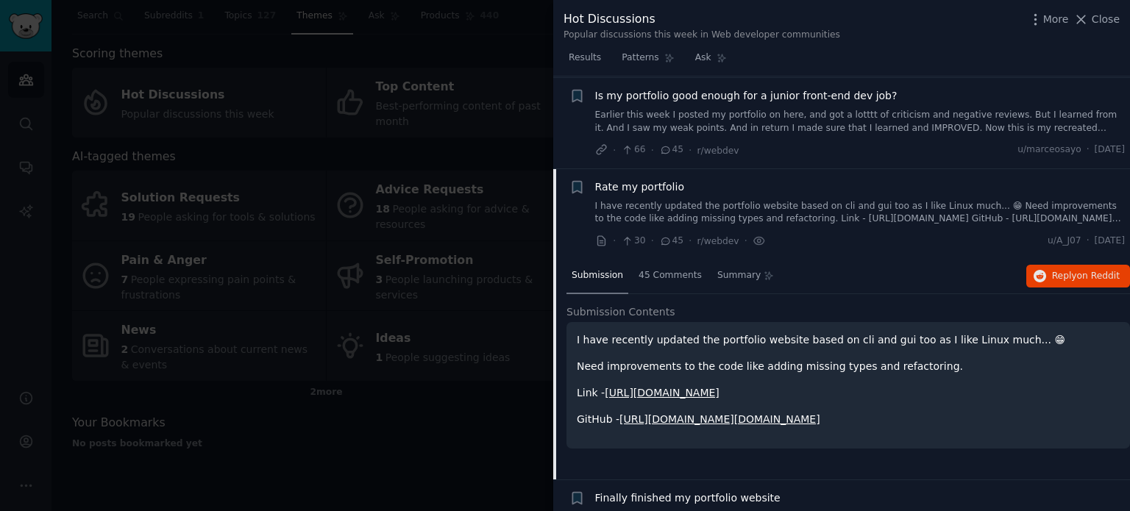
scroll to position [663, 0]
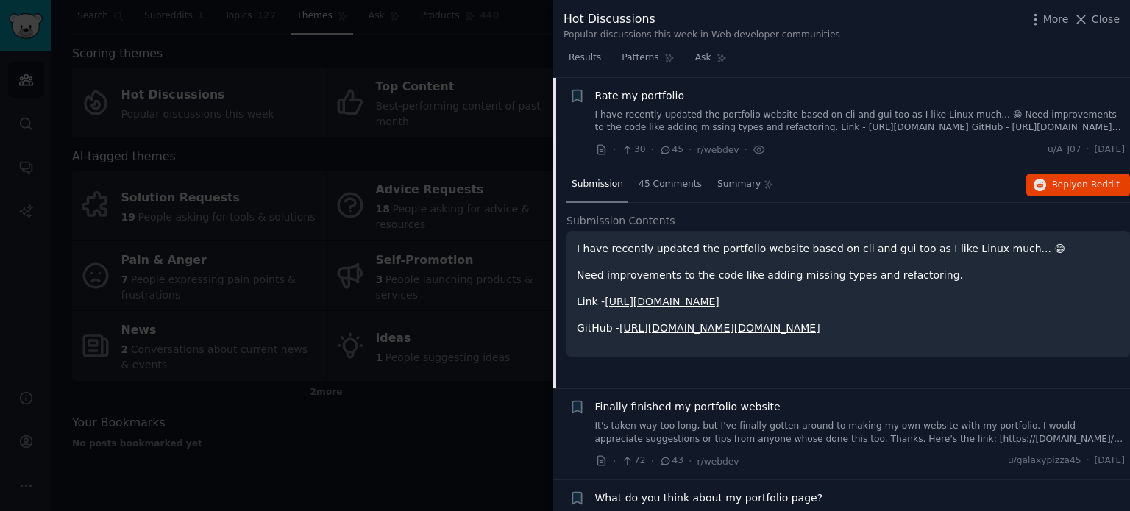
click at [649, 297] on link "[URL][DOMAIN_NAME]" at bounding box center [662, 302] width 115 height 12
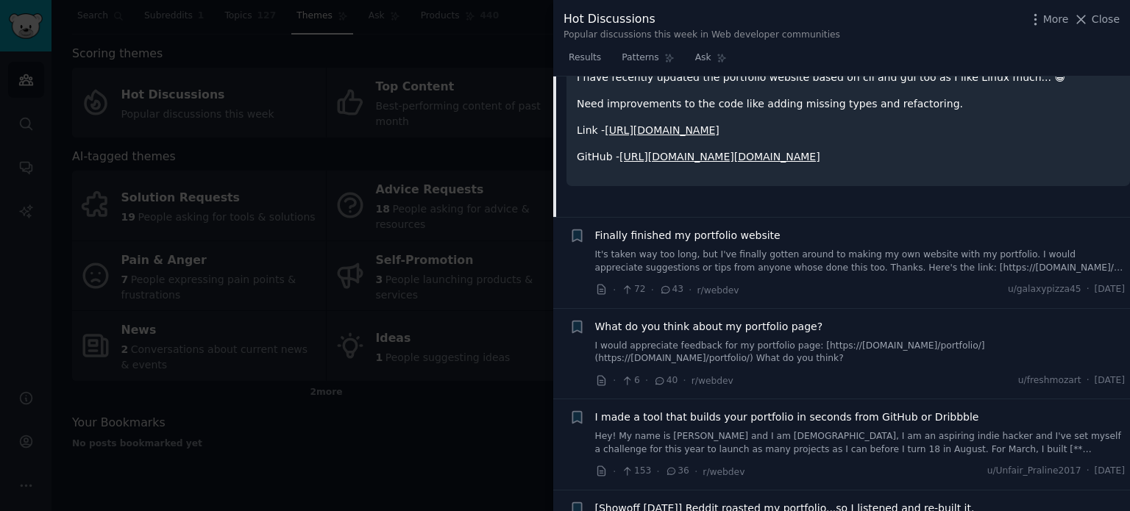
scroll to position [884, 0]
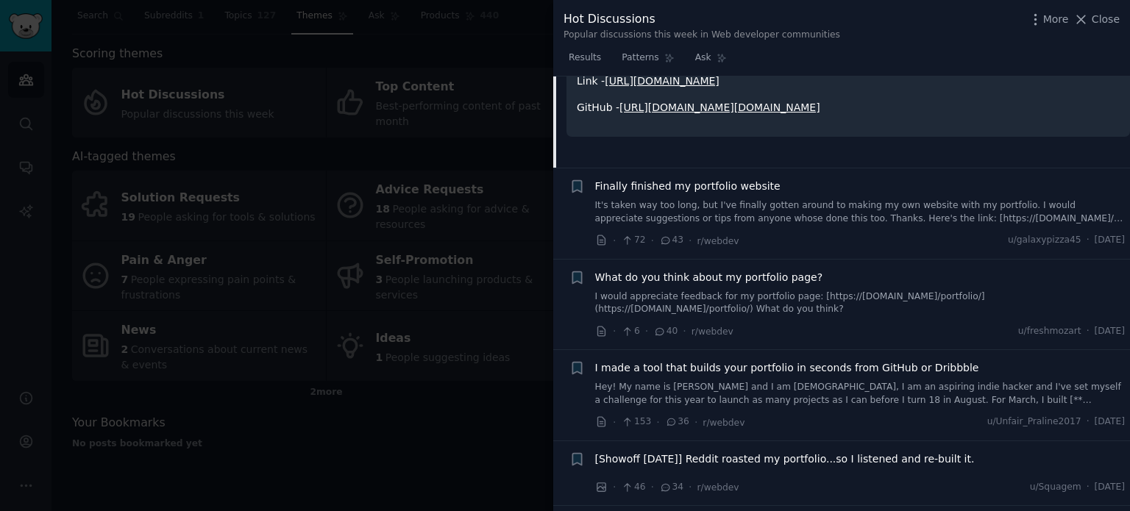
click at [704, 194] on div "Finally finished my portfolio website It's taken way too long, but I've finally…" at bounding box center [860, 202] width 531 height 46
click at [719, 185] on span "Finally finished my portfolio website" at bounding box center [687, 186] width 185 height 15
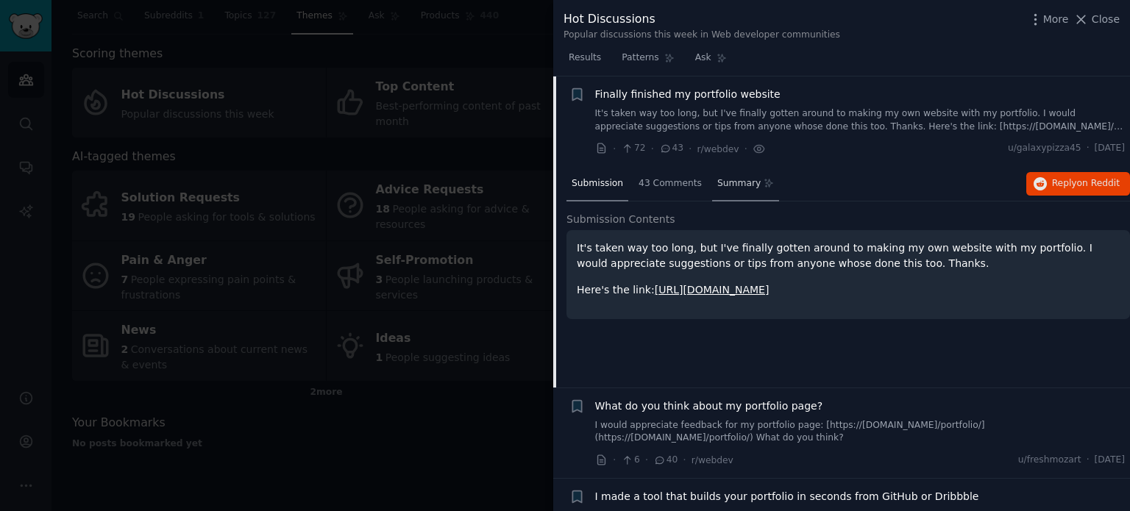
scroll to position [754, 0]
click at [688, 286] on link "[URL][DOMAIN_NAME]" at bounding box center [712, 292] width 115 height 12
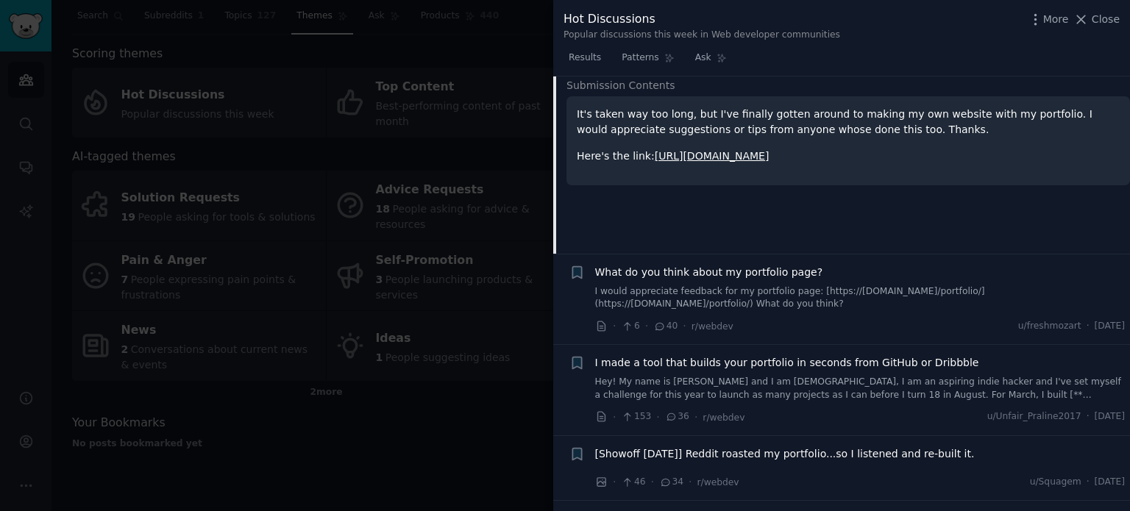
scroll to position [901, 0]
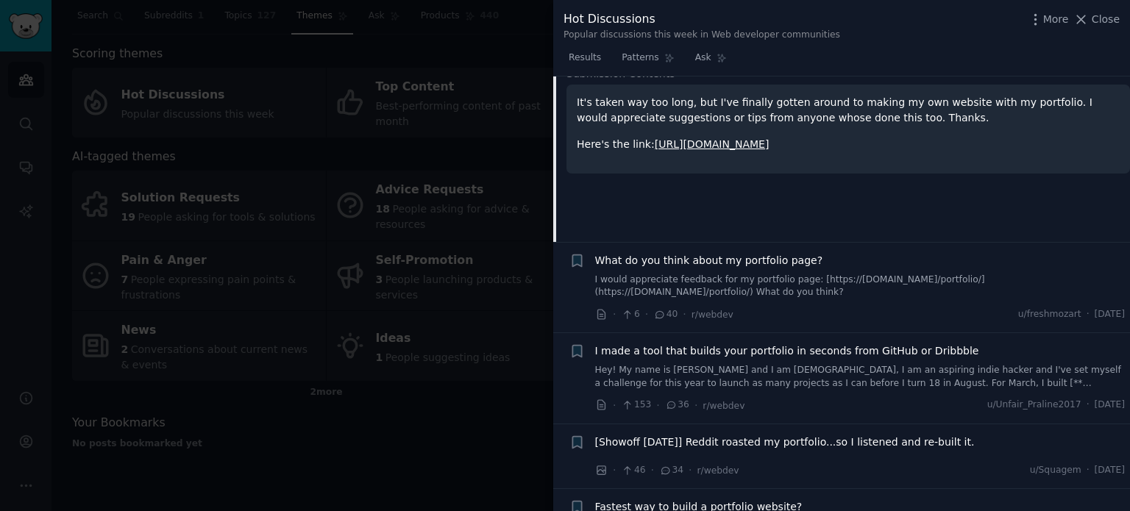
click at [745, 259] on span "What do you think about my portfolio page?" at bounding box center [709, 260] width 228 height 15
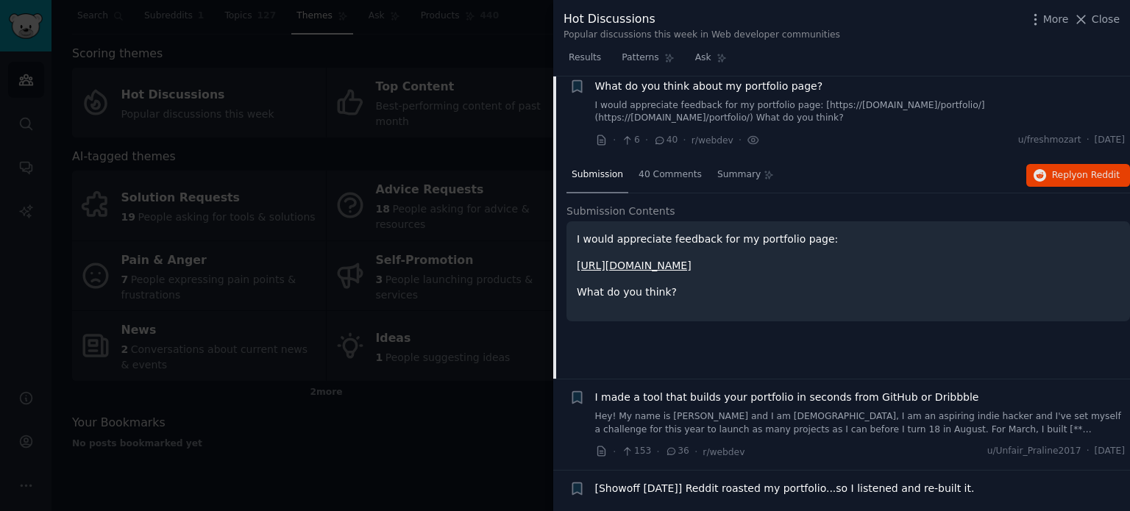
scroll to position [845, 0]
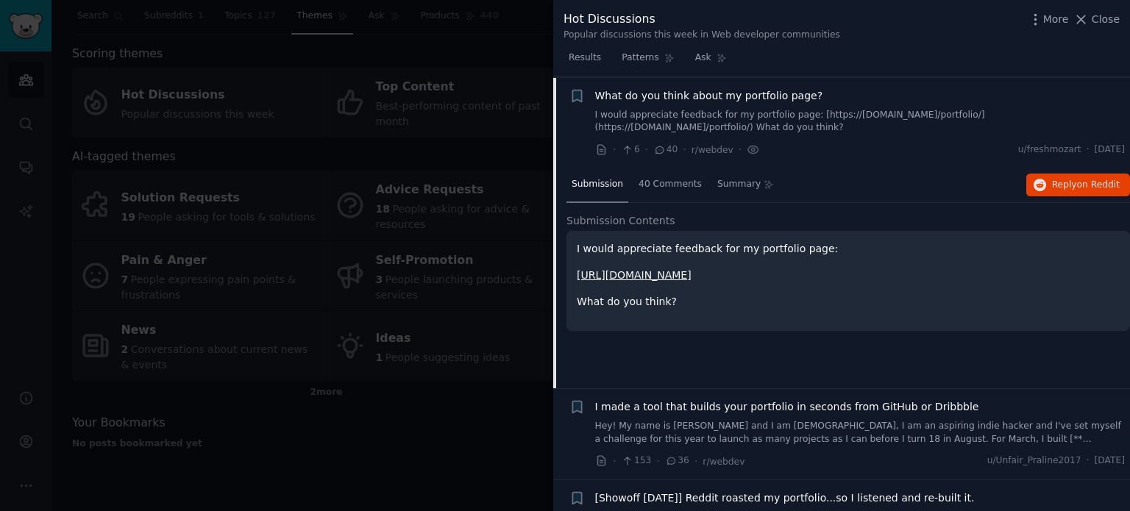
click at [676, 274] on link "[URL][DOMAIN_NAME]" at bounding box center [634, 275] width 115 height 12
click at [652, 185] on span "40 Comments" at bounding box center [670, 184] width 63 height 13
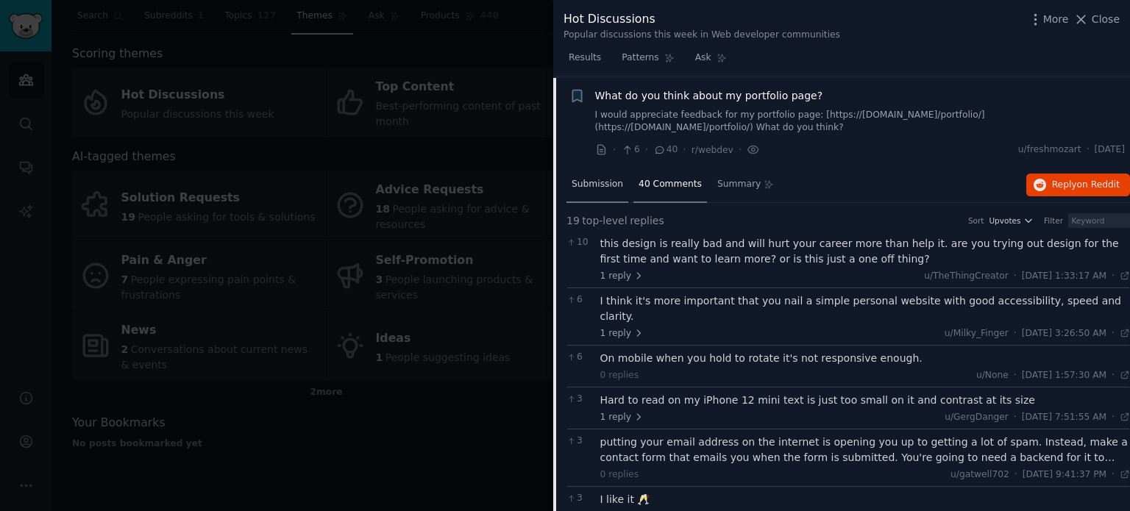
click at [592, 190] on div "Submission" at bounding box center [598, 185] width 62 height 35
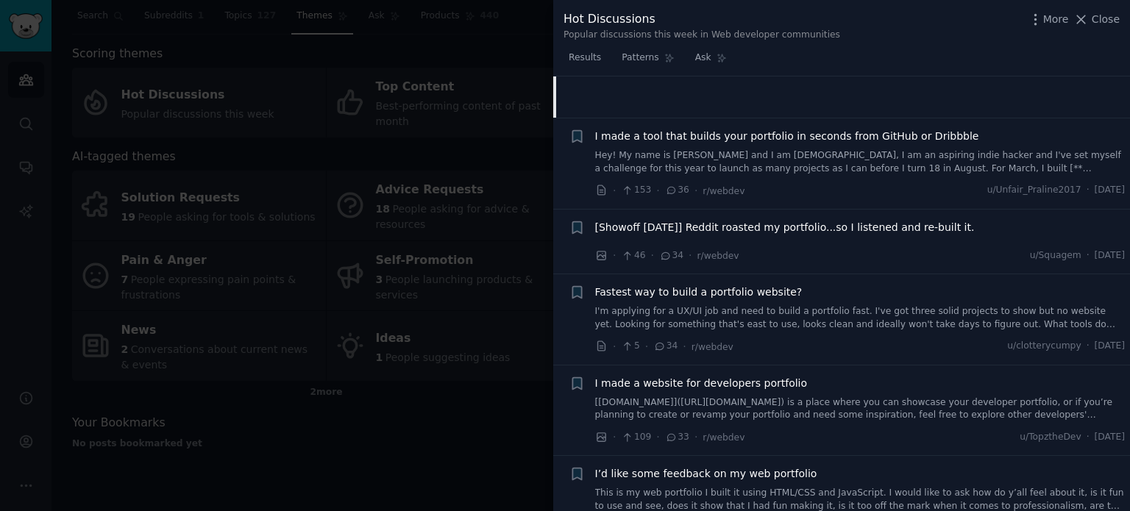
scroll to position [1139, 0]
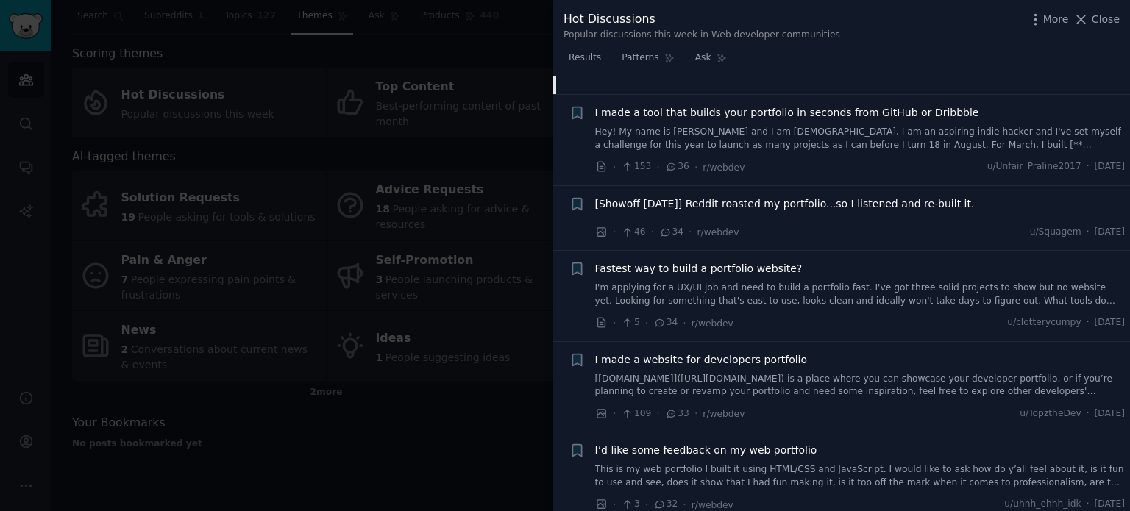
click at [676, 120] on div "I made a tool that builds your portfolio in seconds from GitHub or Dribbble Hey…" at bounding box center [860, 128] width 531 height 46
click at [763, 111] on span "I made a tool that builds your portfolio in seconds from GitHub or Dribbble" at bounding box center [787, 112] width 384 height 15
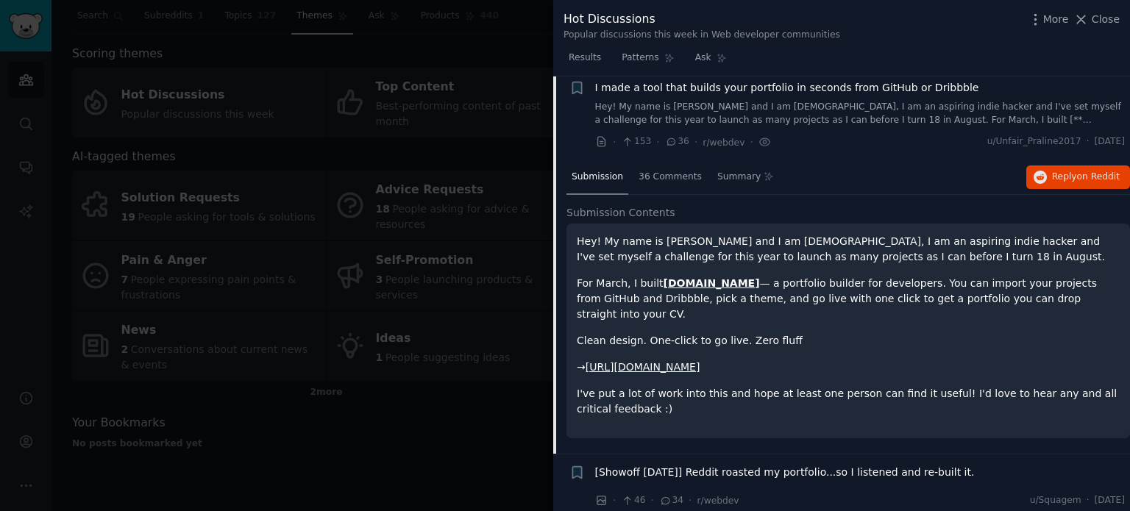
scroll to position [935, 0]
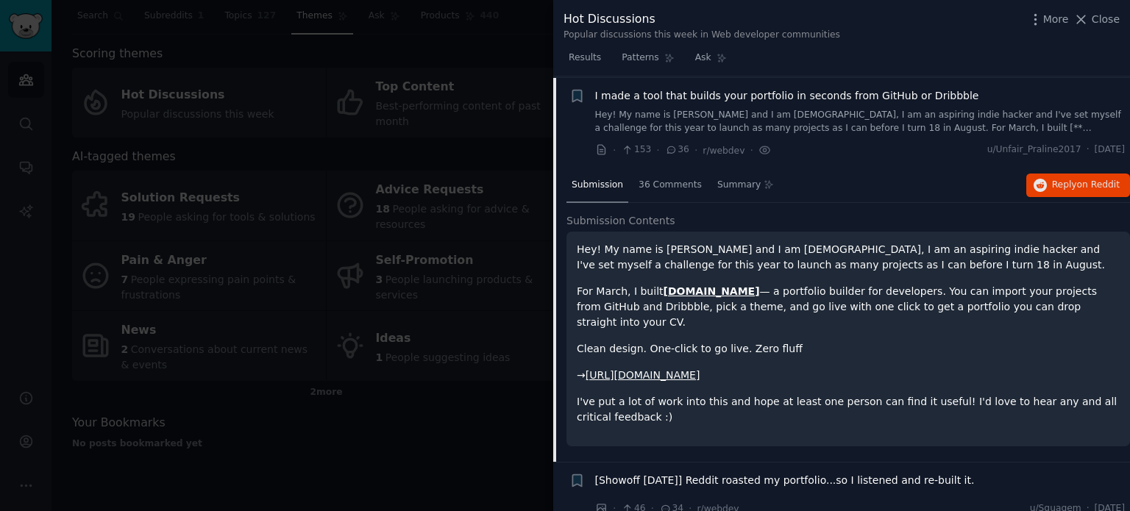
click at [670, 291] on strong "[DOMAIN_NAME]" at bounding box center [712, 292] width 96 height 12
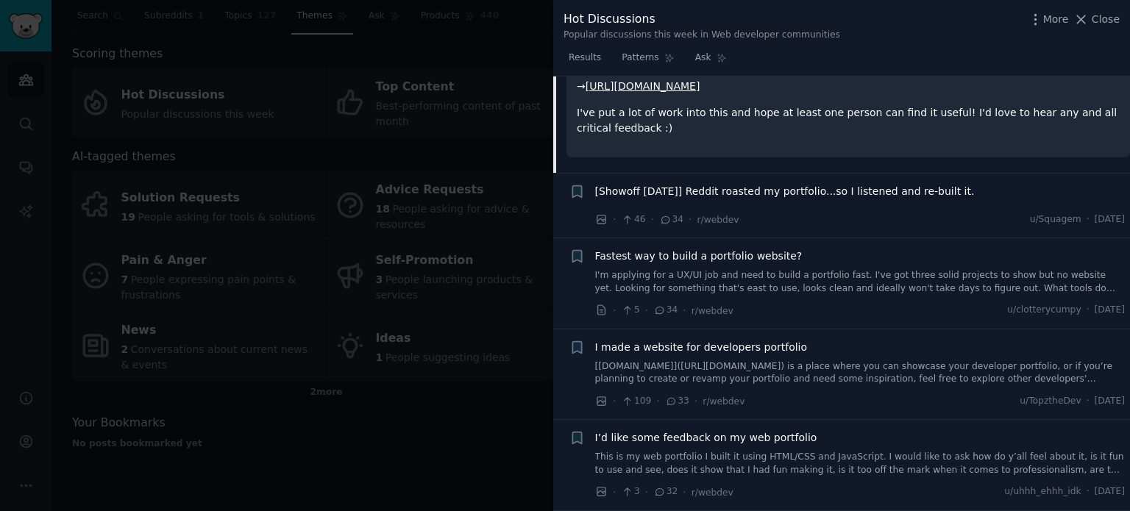
scroll to position [1230, 0]
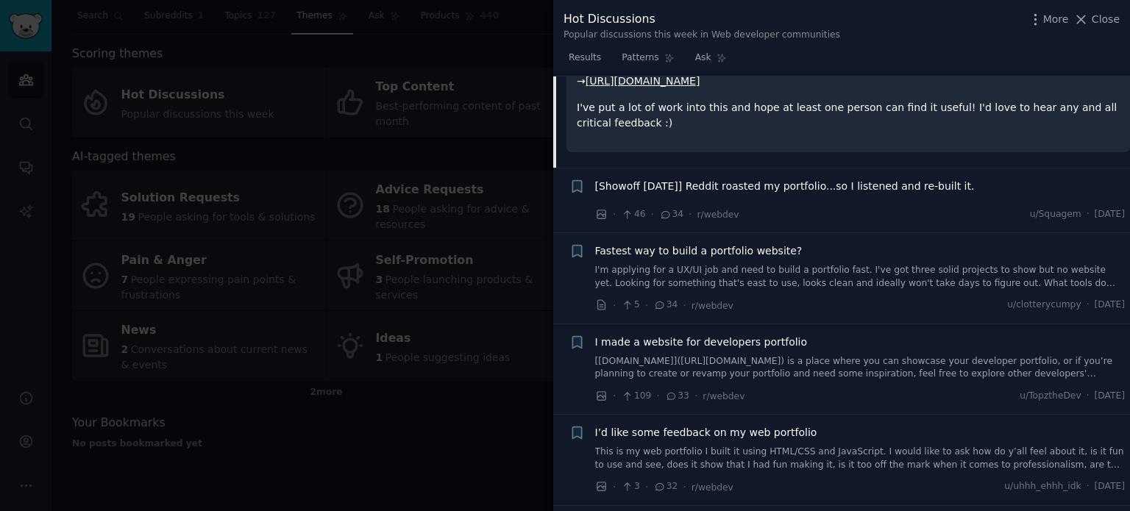
click at [737, 244] on span "Fastest way to build a portfolio website?" at bounding box center [699, 251] width 208 height 15
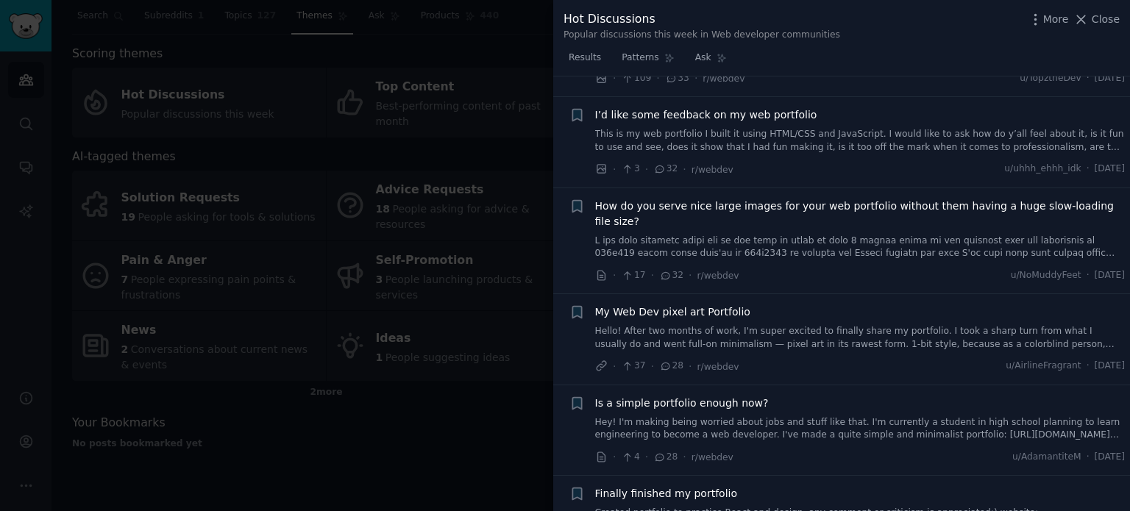
scroll to position [1533, 0]
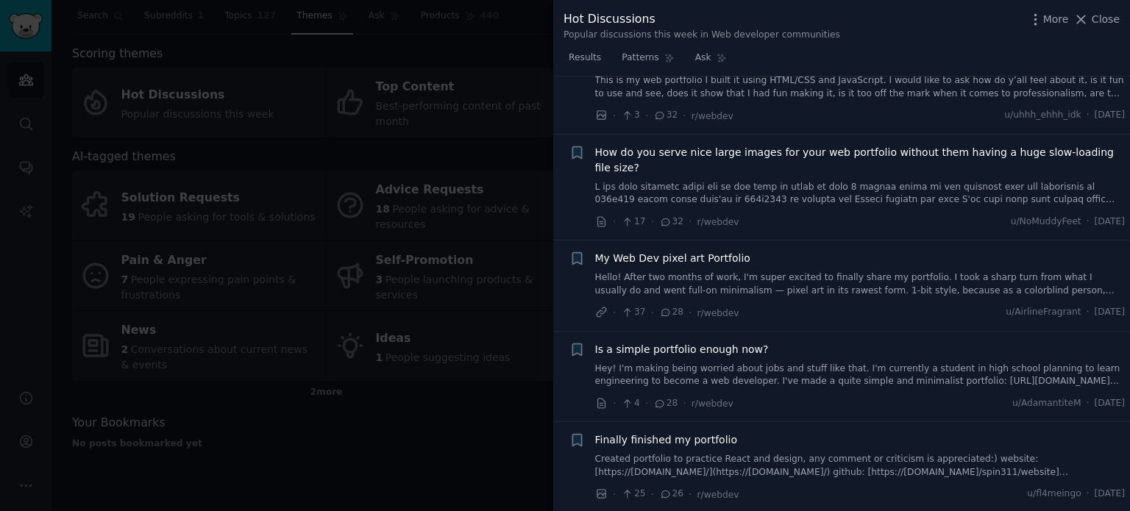
click at [681, 251] on div "My Web Dev pixel art Portfolio Hello! After two months of work, I'm super excit…" at bounding box center [860, 274] width 531 height 46
click at [681, 251] on span "My Web Dev pixel art Portfolio" at bounding box center [672, 258] width 155 height 15
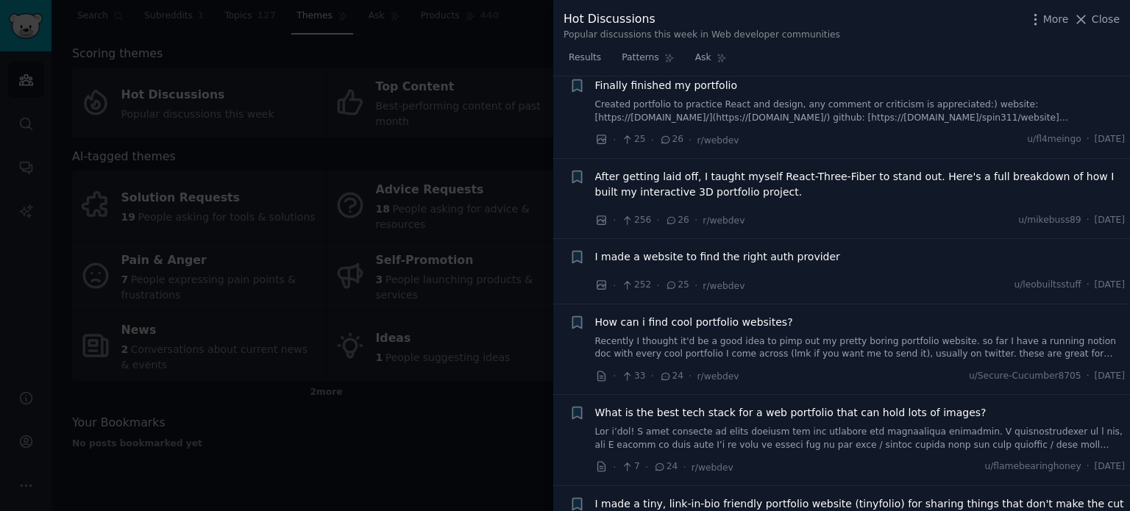
scroll to position [2190, 0]
click at [667, 248] on span "I made a website to find the right auth provider" at bounding box center [717, 255] width 245 height 15
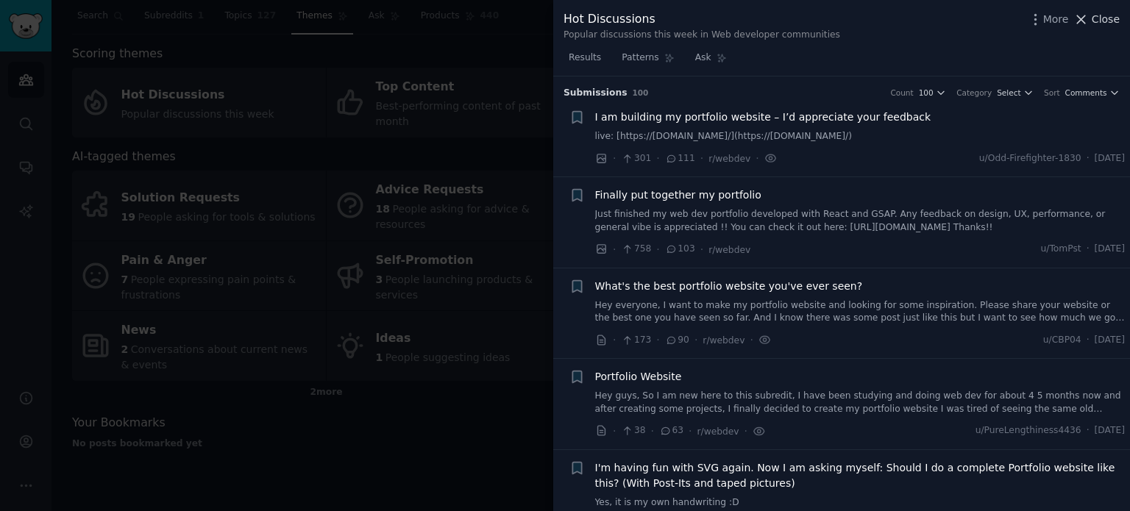
click at [1086, 15] on icon at bounding box center [1082, 19] width 8 height 8
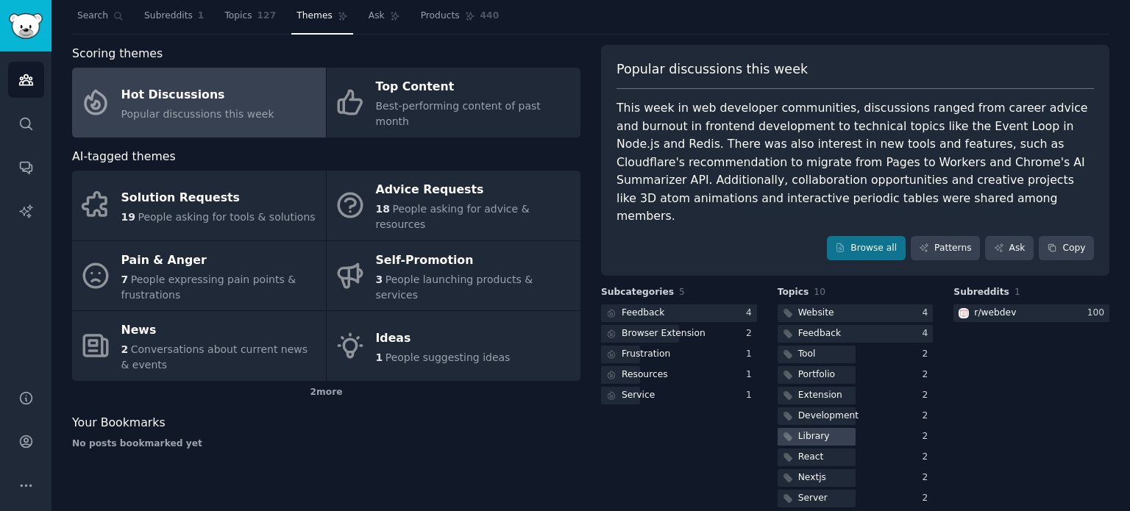
click at [831, 428] on div at bounding box center [817, 437] width 78 height 18
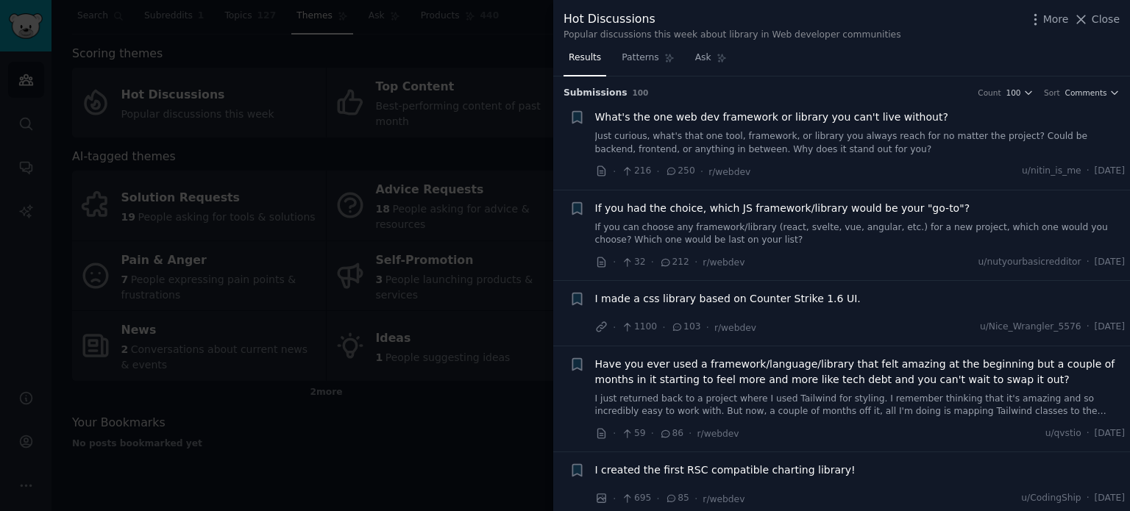
click at [685, 118] on span "What's the one web dev framework or library you can't live without?" at bounding box center [771, 117] width 353 height 15
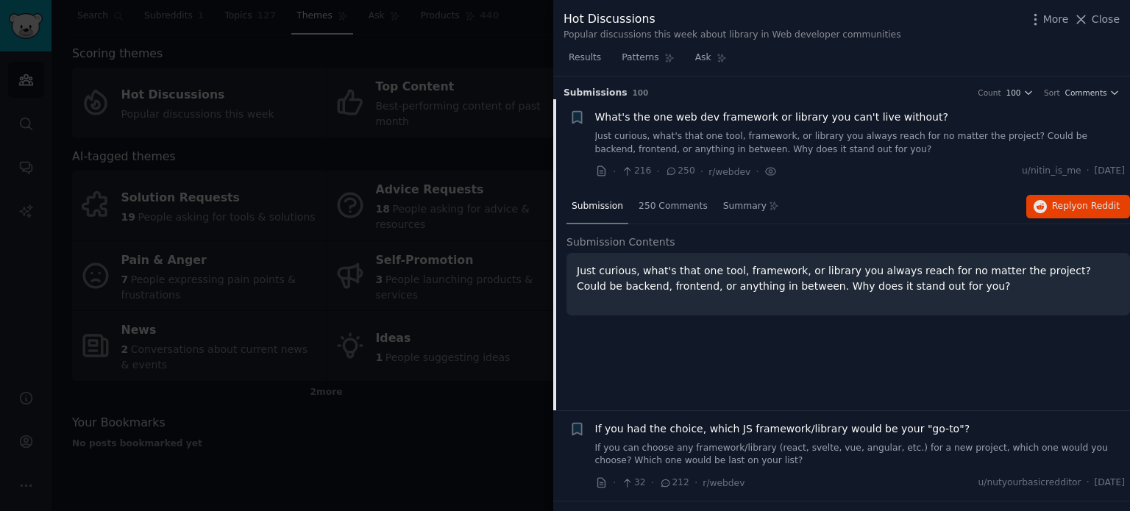
scroll to position [23, 0]
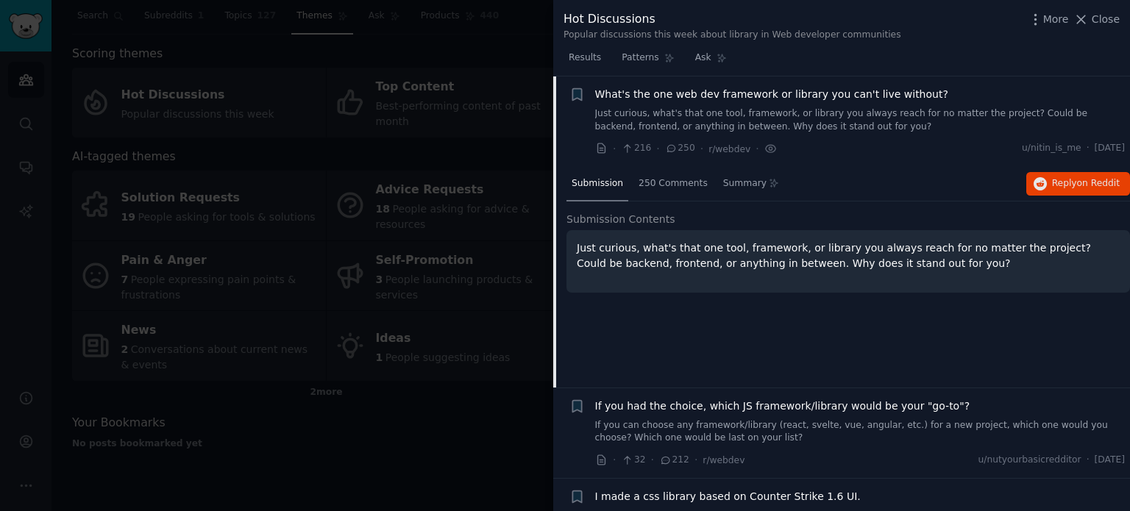
click at [391, 163] on div at bounding box center [565, 255] width 1130 height 511
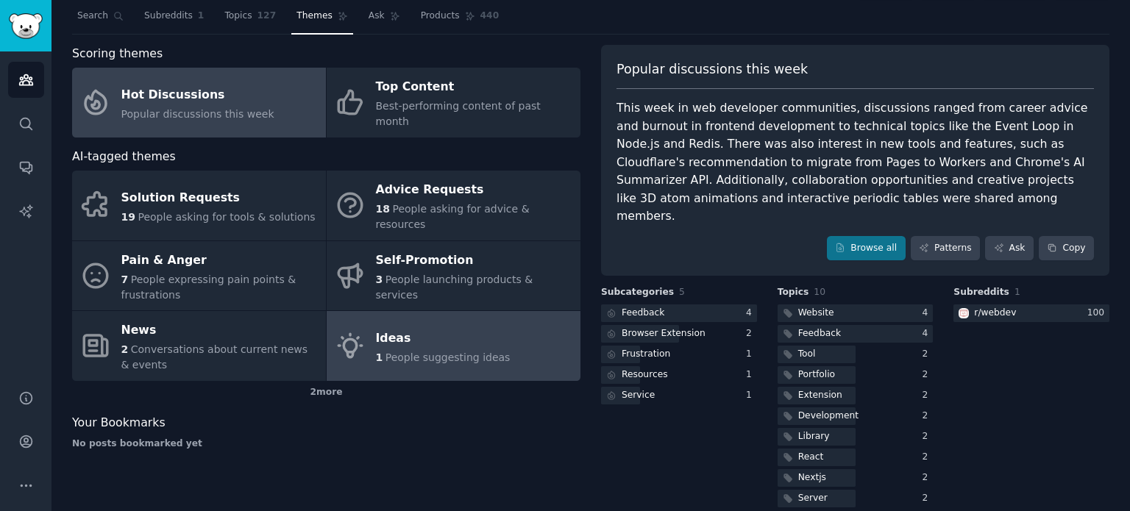
click at [392, 352] on span "People suggesting ideas" at bounding box center [448, 358] width 125 height 12
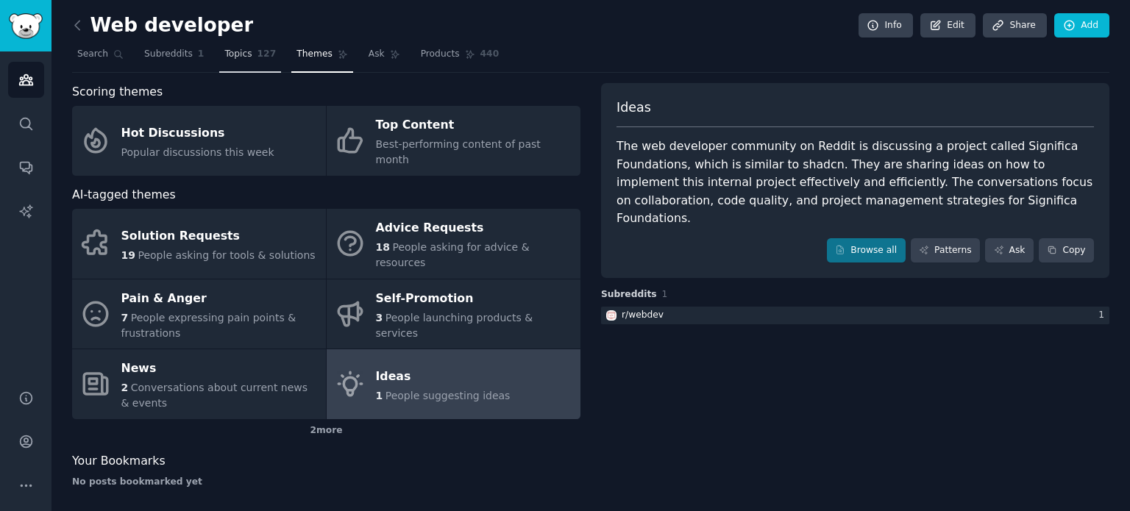
click at [249, 46] on link "Topics 127" at bounding box center [250, 58] width 62 height 30
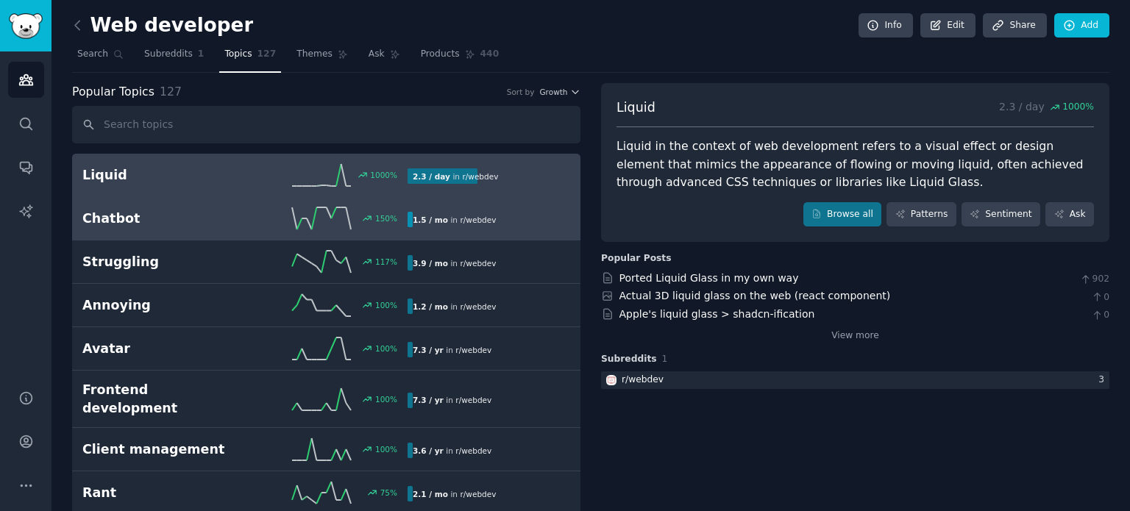
click at [235, 226] on div "Chatbot 150 % 1.5 / mo in r/ webdev" at bounding box center [326, 219] width 488 height 22
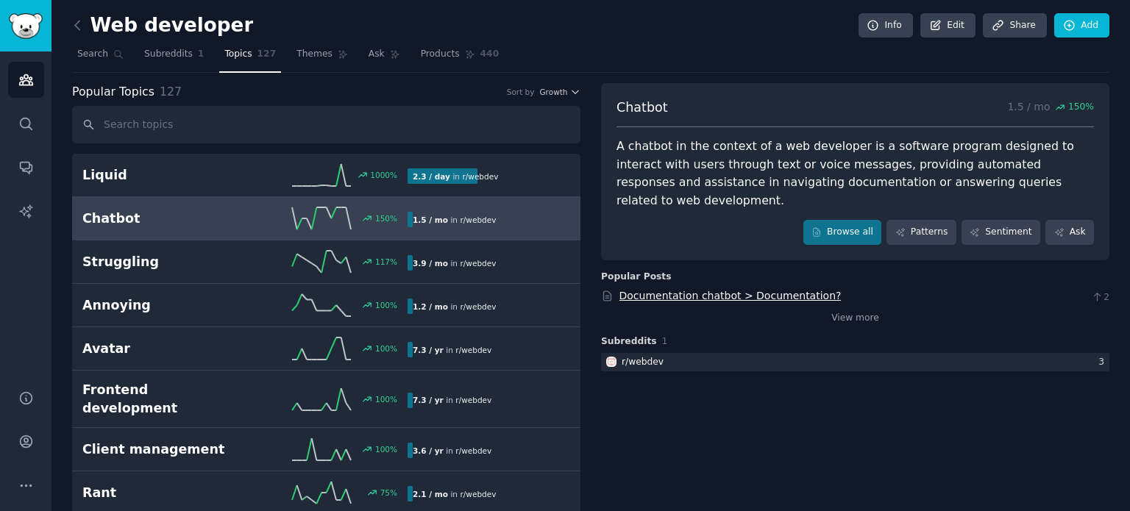
scroll to position [74, 0]
